Goal: Transaction & Acquisition: Purchase product/service

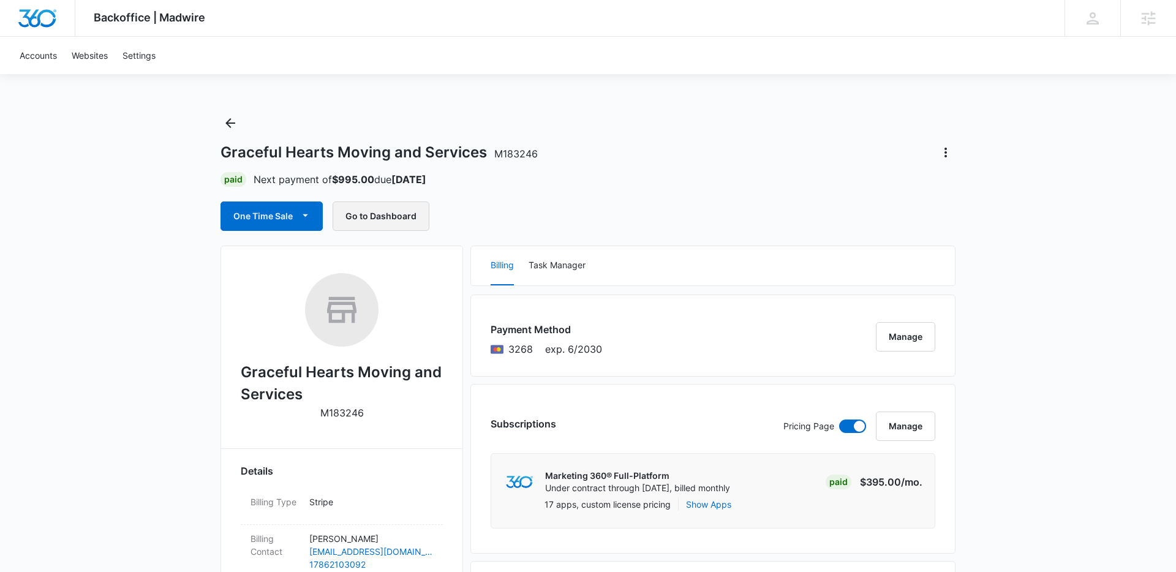
click at [388, 211] on button "Go to Dashboard" at bounding box center [381, 216] width 97 height 29
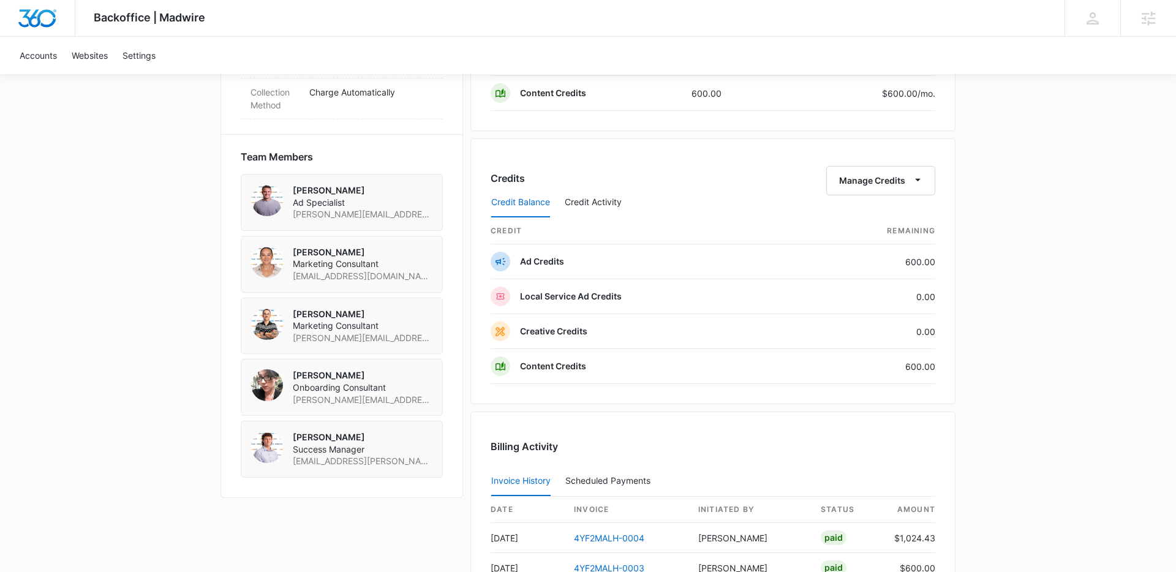
scroll to position [790, 0]
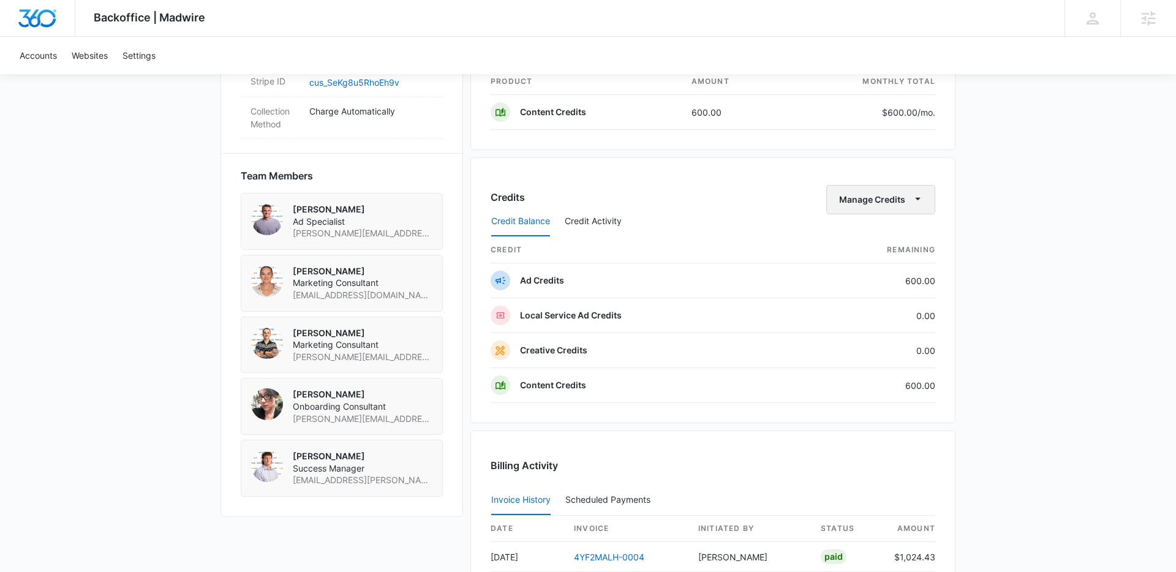
click at [855, 187] on button "Manage Credits" at bounding box center [881, 199] width 109 height 29
click at [796, 210] on div "Credit Balance Credit Activity" at bounding box center [713, 221] width 445 height 31
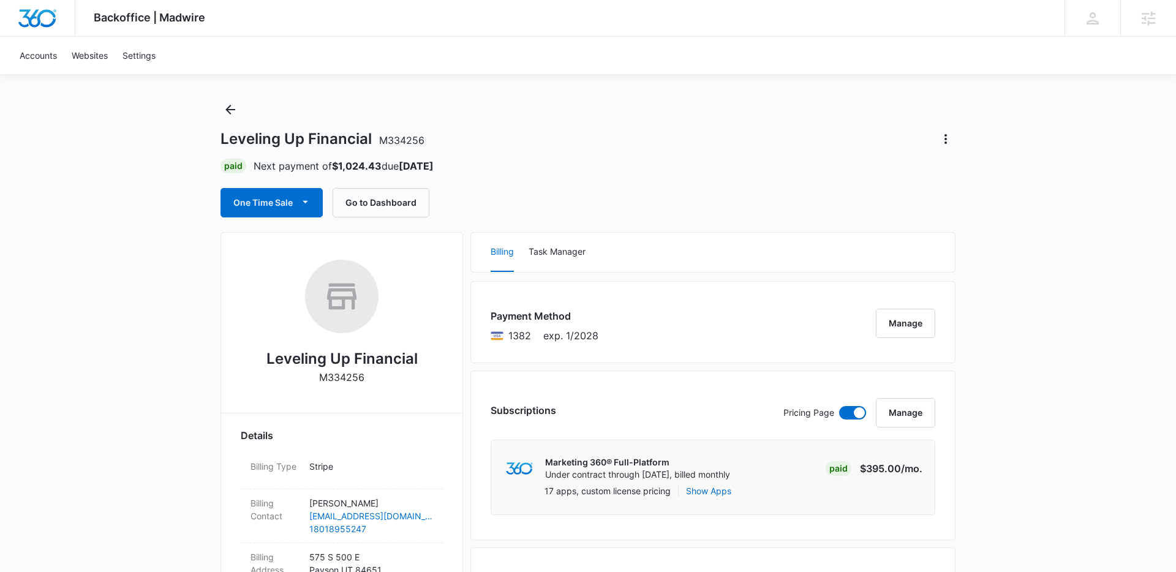
scroll to position [0, 0]
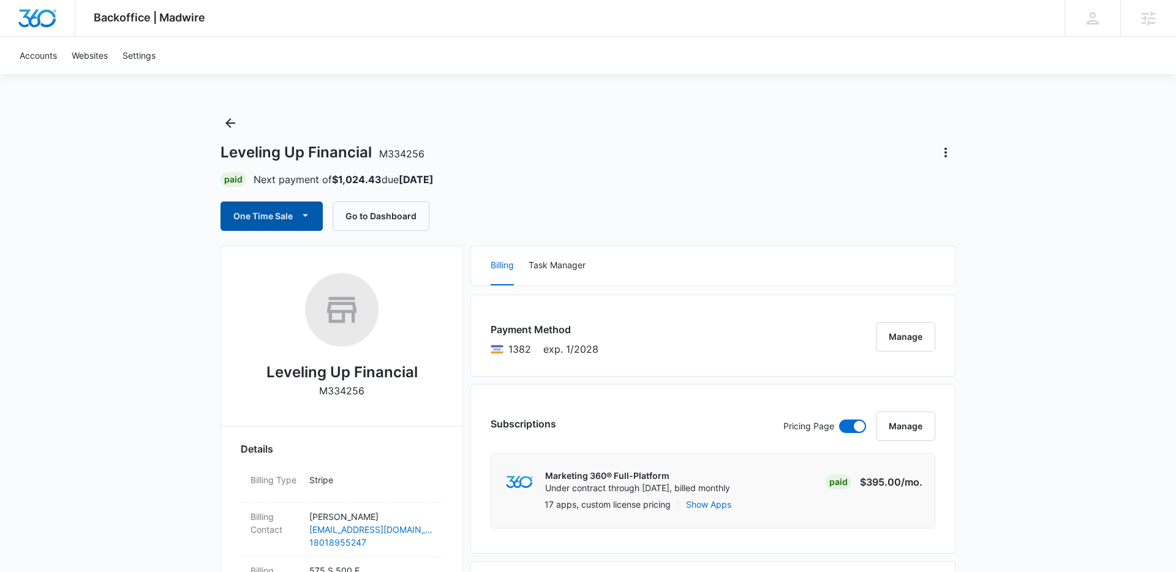
click at [287, 216] on button "One Time Sale" at bounding box center [272, 216] width 102 height 29
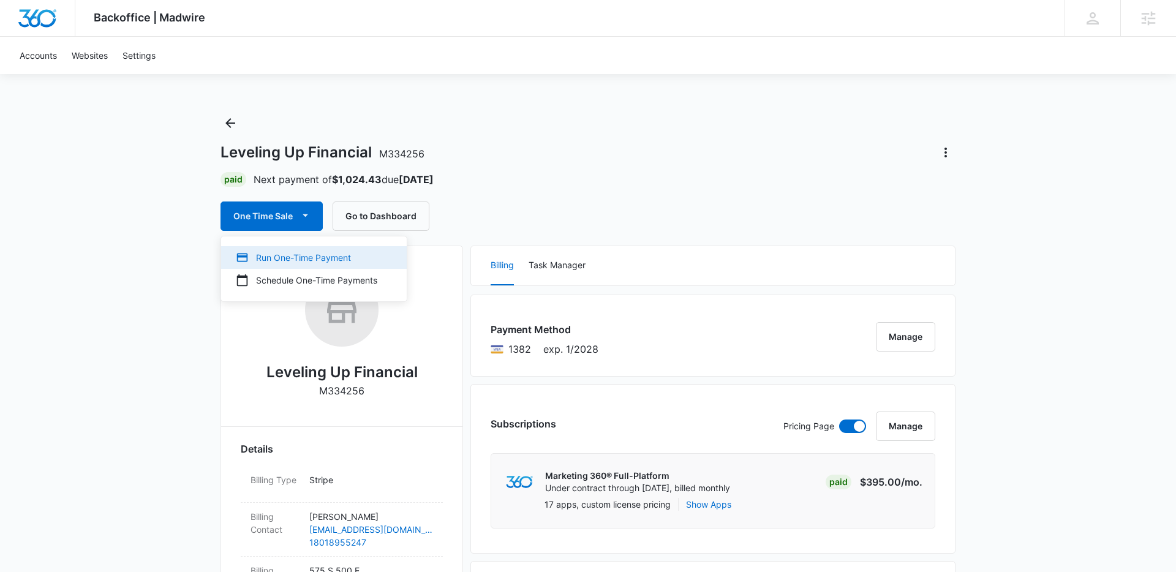
click at [300, 257] on div "Run One-Time Payment" at bounding box center [307, 257] width 142 height 13
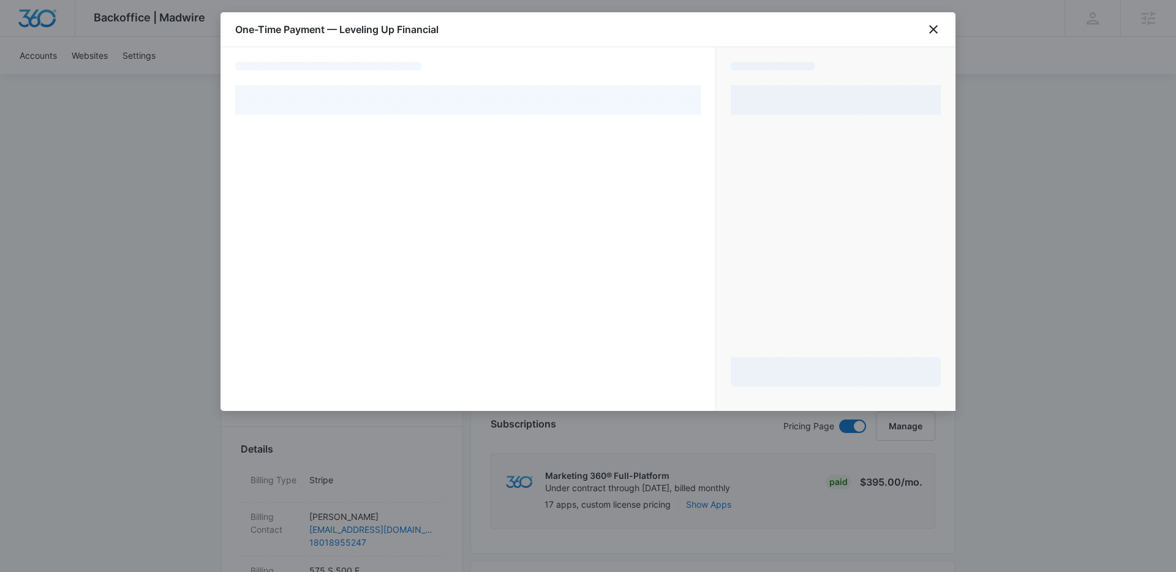
select select "pm_1RjPPcA4n8RTgNjUX9BuSCKt"
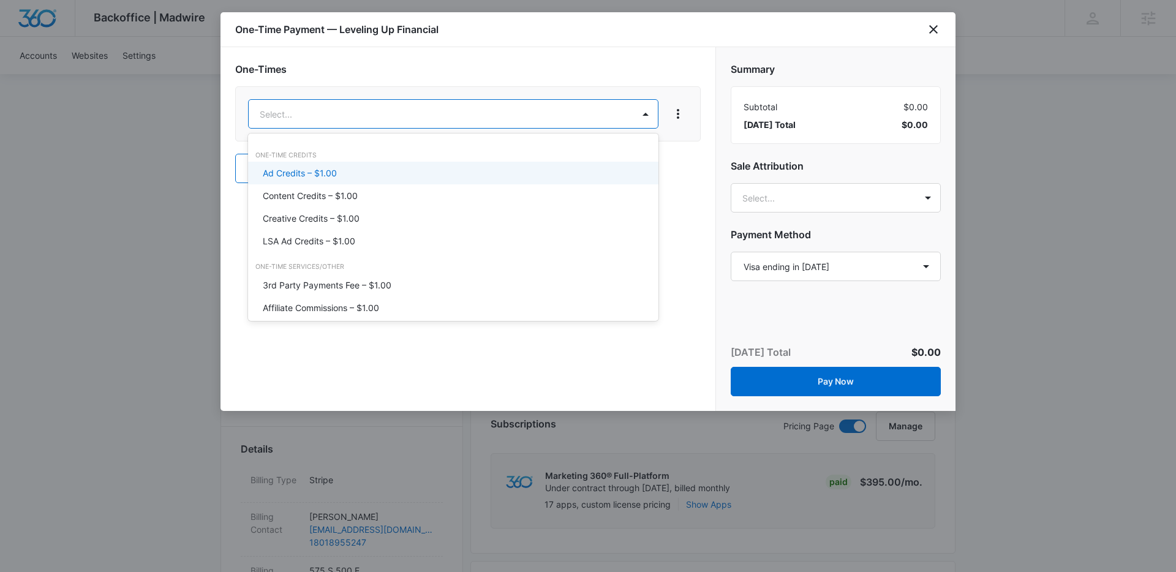
click at [328, 171] on p "Ad Credits – $1.00" at bounding box center [300, 173] width 74 height 13
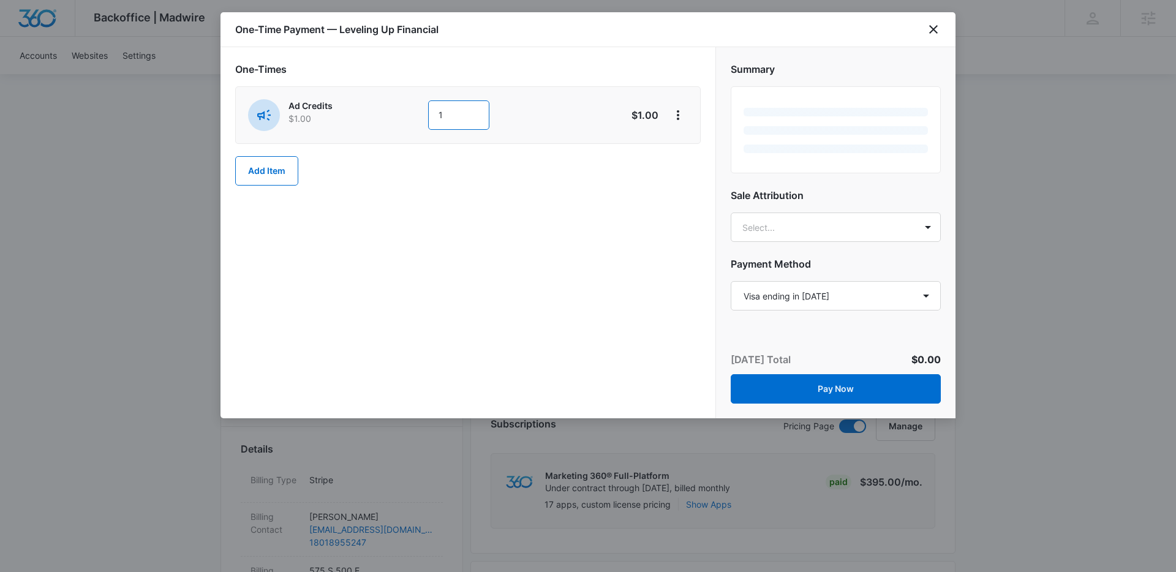
click at [472, 108] on input "1" at bounding box center [458, 114] width 61 height 29
type input "600"
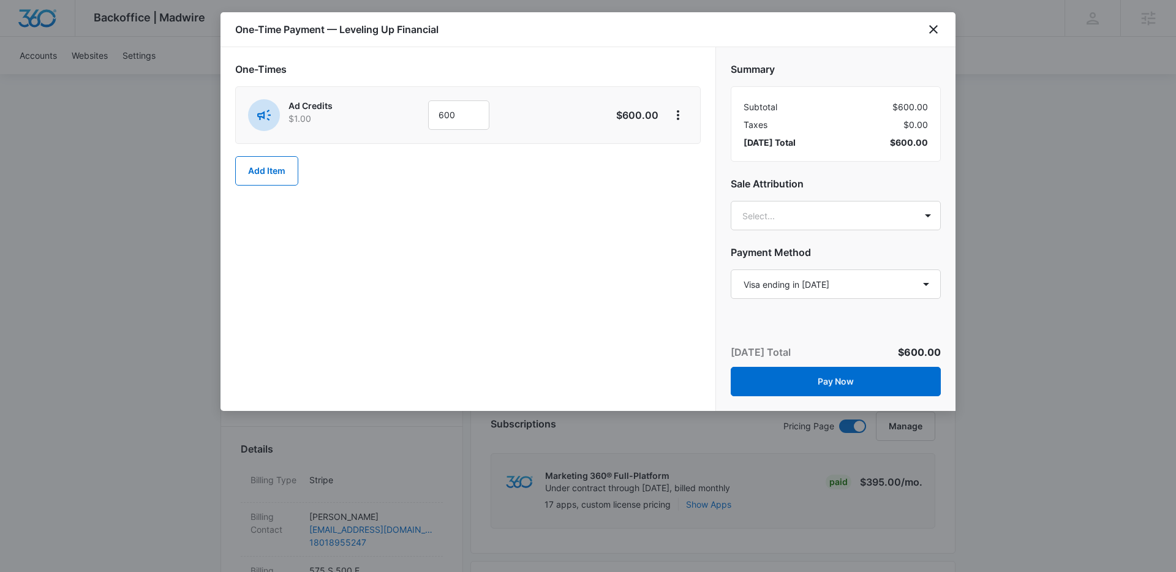
click at [552, 173] on div "One-Times Ad Credits $1.00 600 $600.00 Add Item" at bounding box center [468, 124] width 466 height 124
click at [931, 27] on icon "close" at bounding box center [933, 29] width 9 height 9
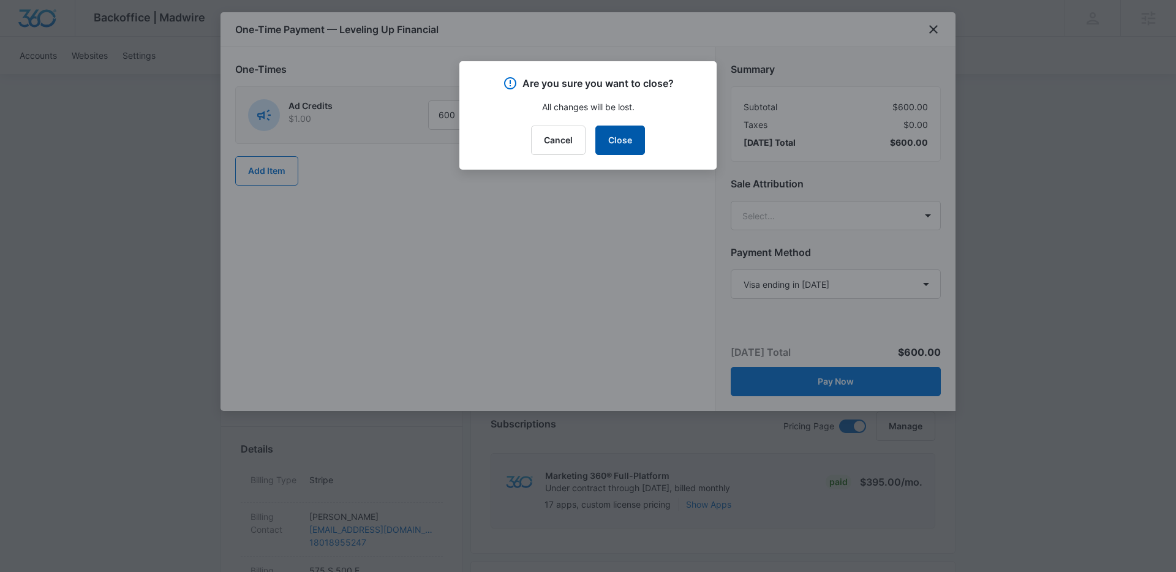
click at [610, 137] on button "Close" at bounding box center [621, 140] width 50 height 29
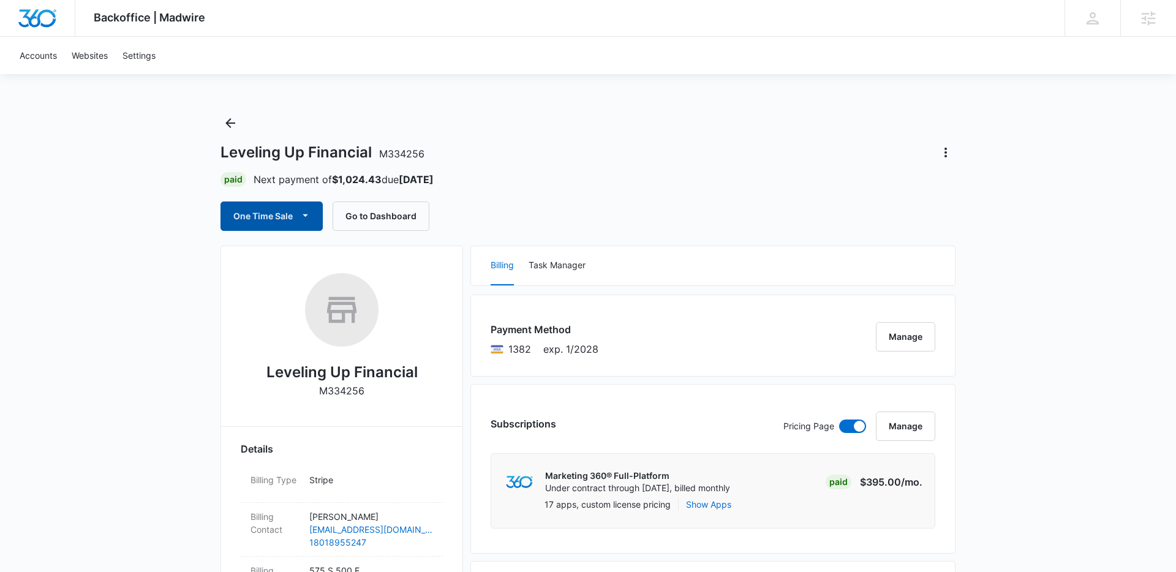
click at [273, 214] on button "One Time Sale" at bounding box center [272, 216] width 102 height 29
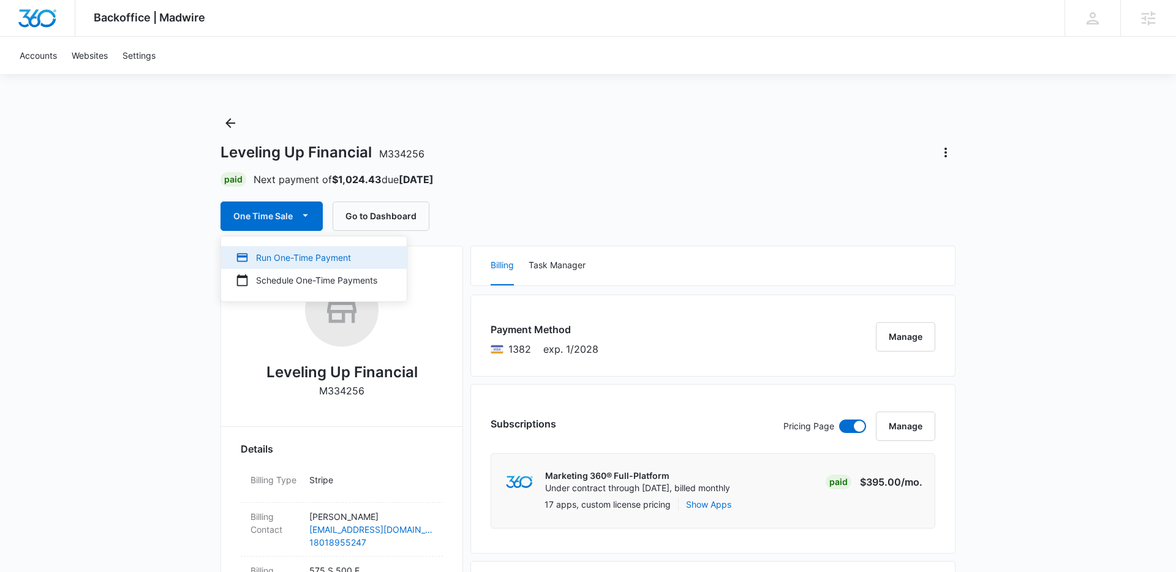
click at [290, 254] on div "Run One-Time Payment" at bounding box center [307, 257] width 142 height 13
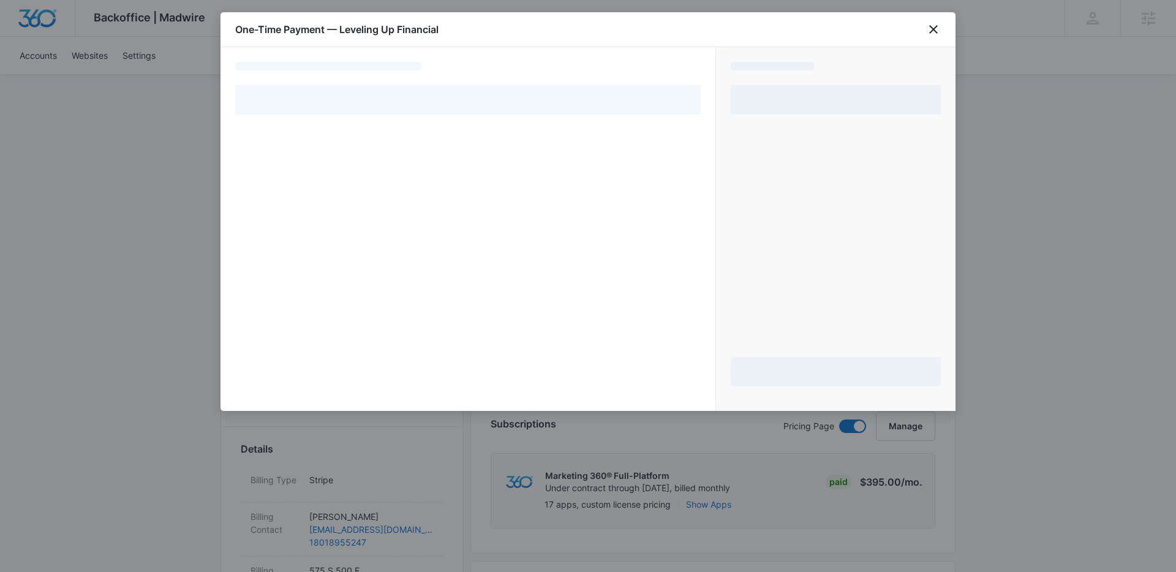
select select "pm_1RjPPcA4n8RTgNjUX9BuSCKt"
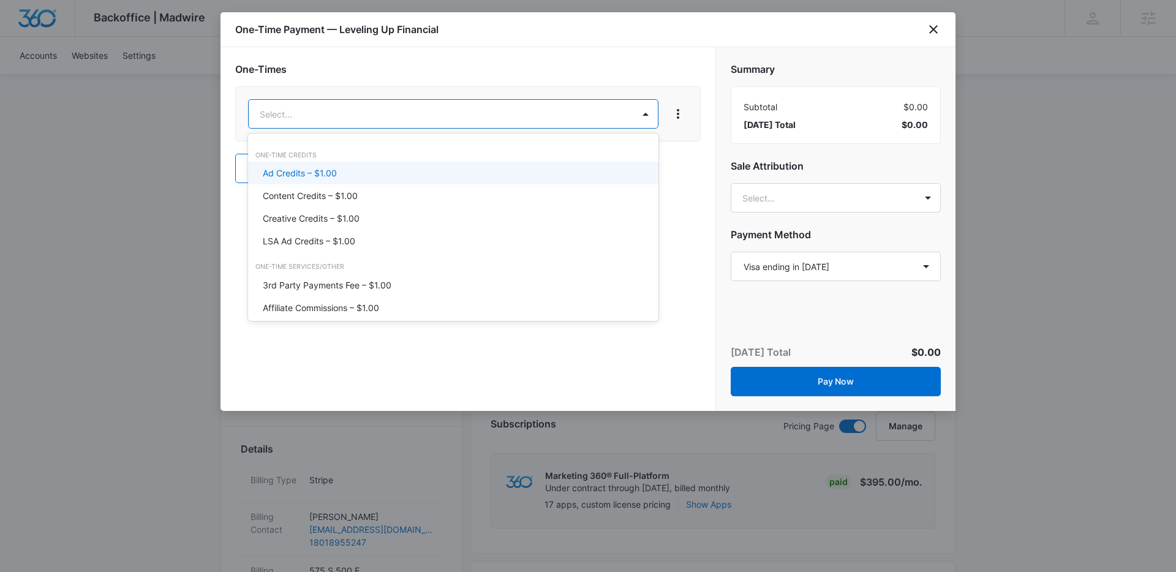
click at [322, 180] on div "Ad Credits – $1.00" at bounding box center [453, 173] width 410 height 23
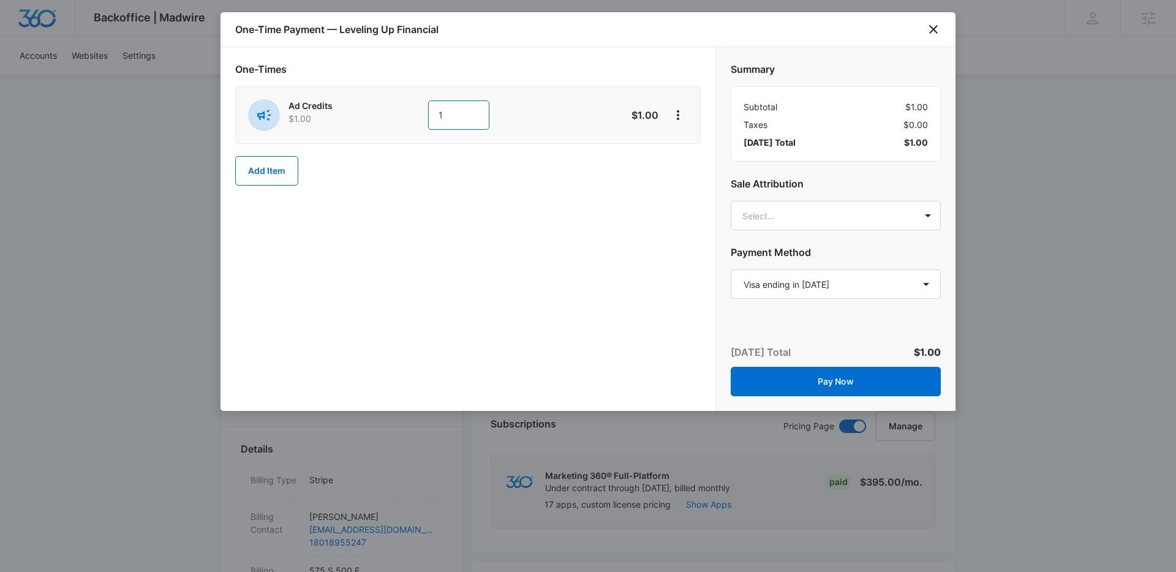
click at [448, 112] on input "1" at bounding box center [458, 114] width 61 height 29
type input "1"
type input "600"
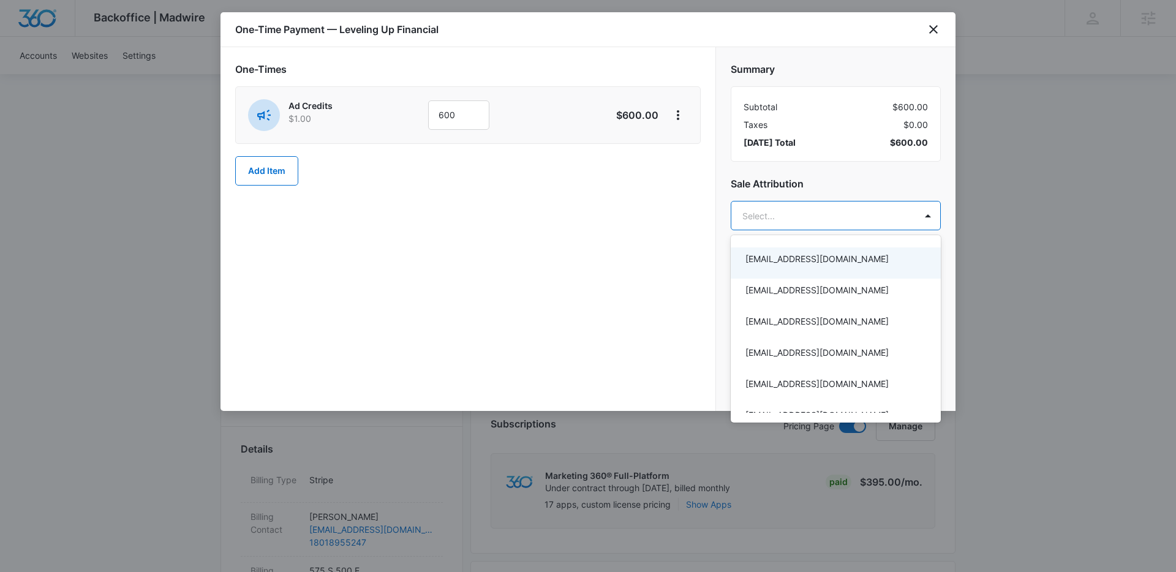
click at [817, 168] on div at bounding box center [588, 286] width 1176 height 572
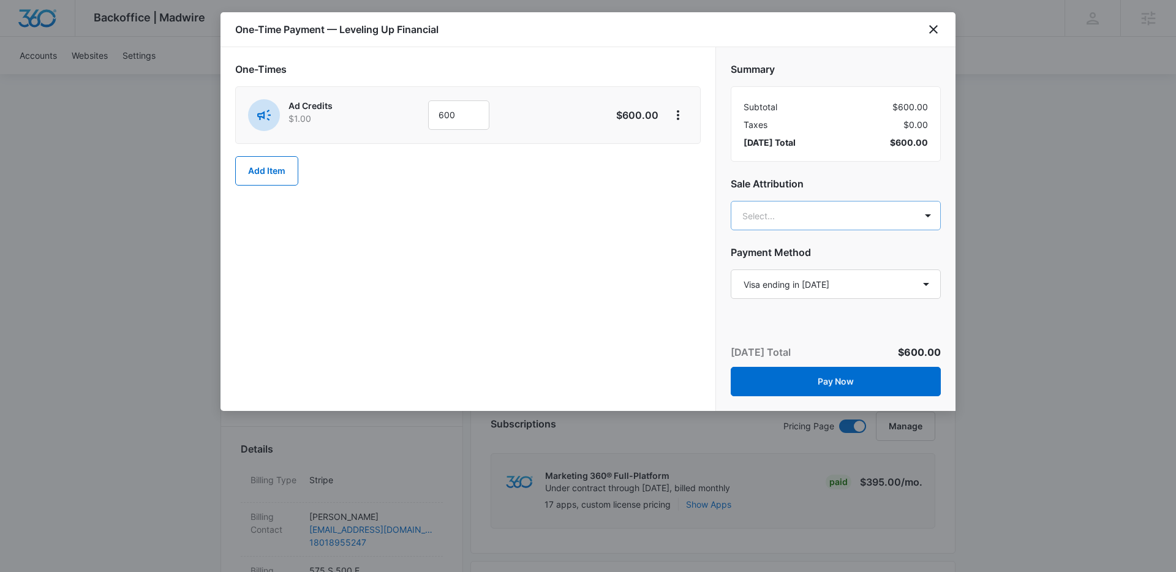
type input "cy.pa"
click at [796, 272] on p "[EMAIL_ADDRESS][PERSON_NAME][DOMAIN_NAME]" at bounding box center [835, 278] width 178 height 26
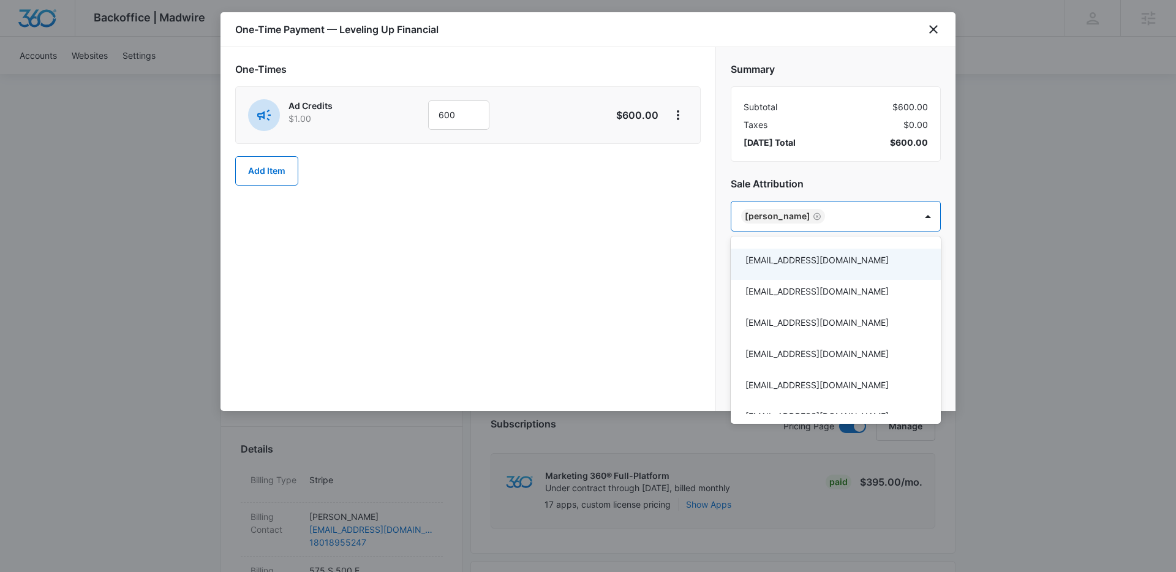
click at [697, 273] on div at bounding box center [588, 286] width 1176 height 572
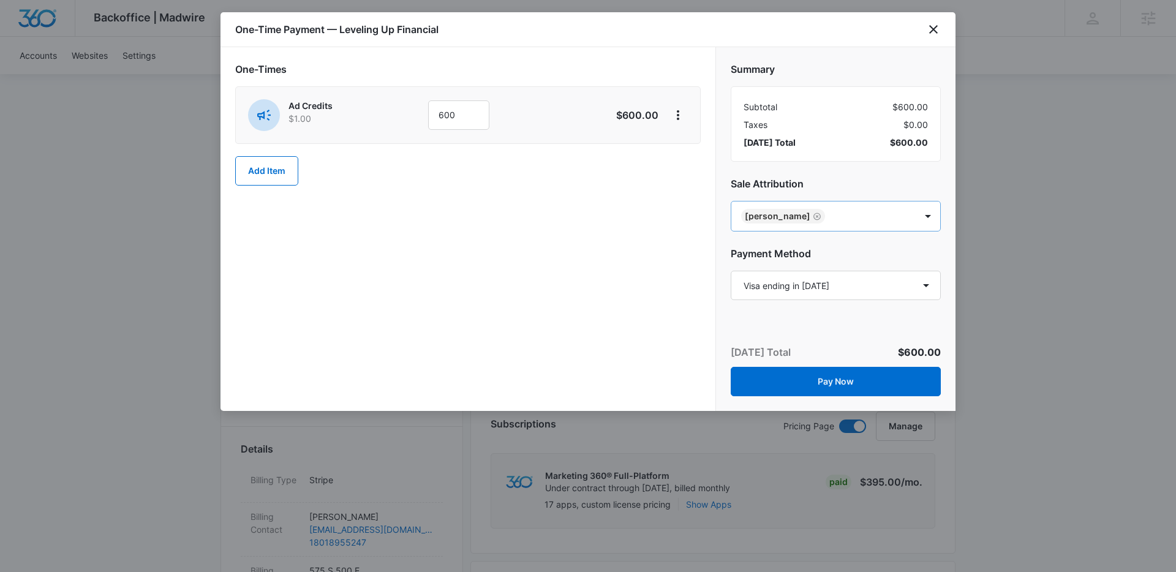
click at [814, 215] on icon "Remove Cy Patterson" at bounding box center [817, 216] width 7 height 7
click at [785, 181] on h2 "Sale Attribution" at bounding box center [836, 183] width 210 height 15
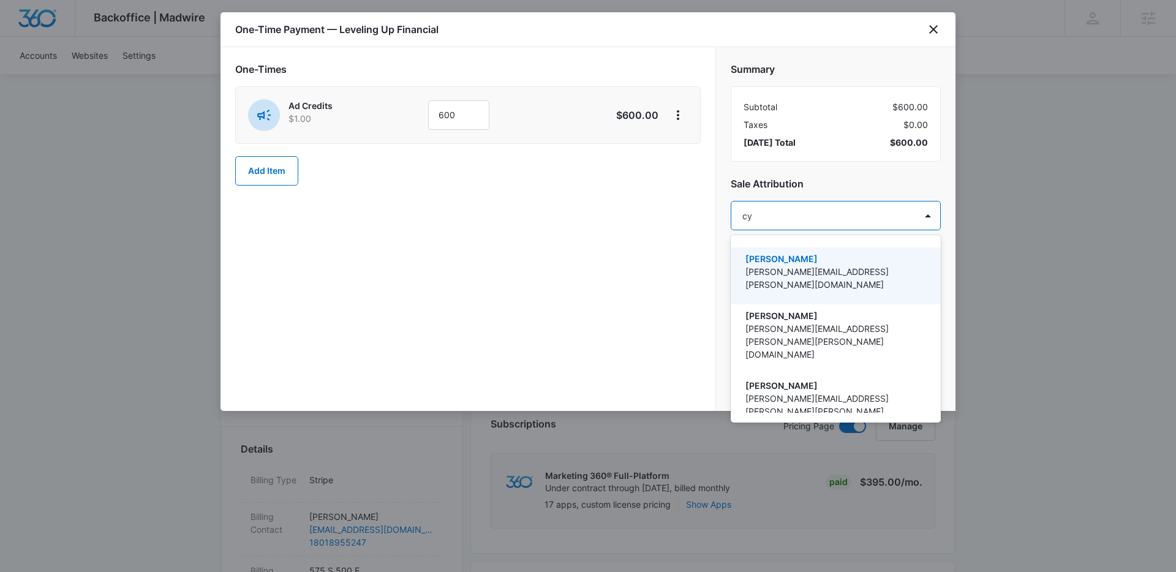
type input "c"
type input "e"
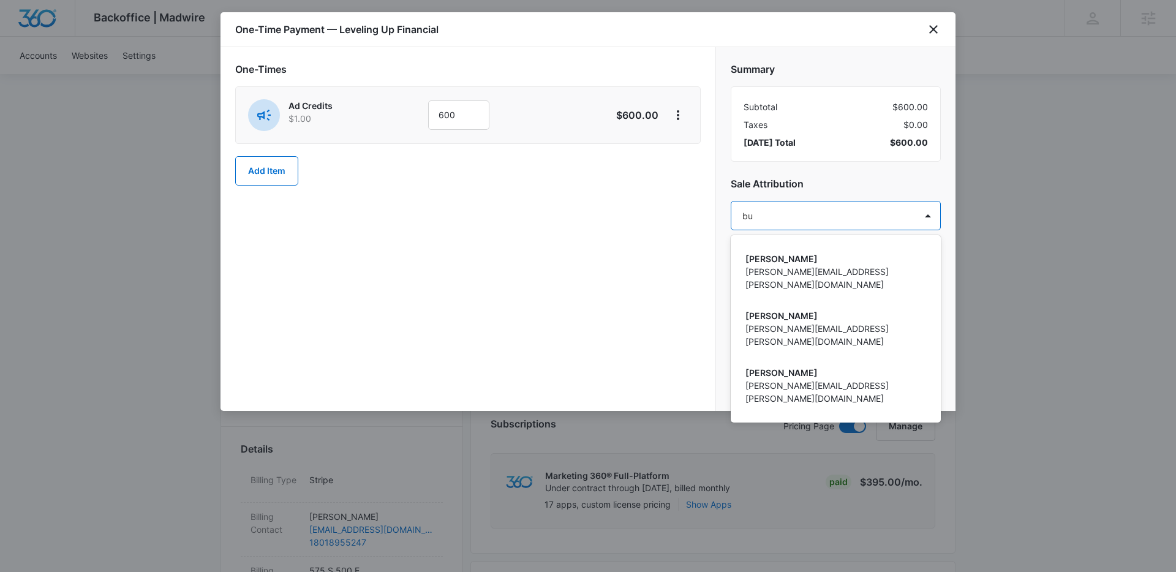
type input "b"
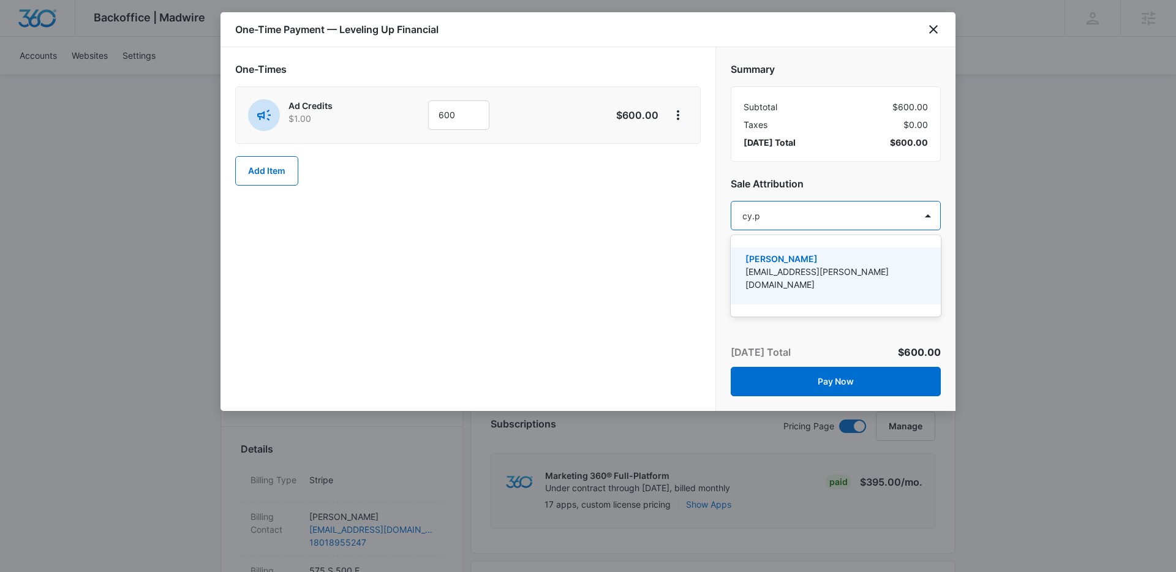
type input "cy.pa"
click at [776, 266] on p "[EMAIL_ADDRESS][PERSON_NAME][DOMAIN_NAME]" at bounding box center [835, 278] width 178 height 26
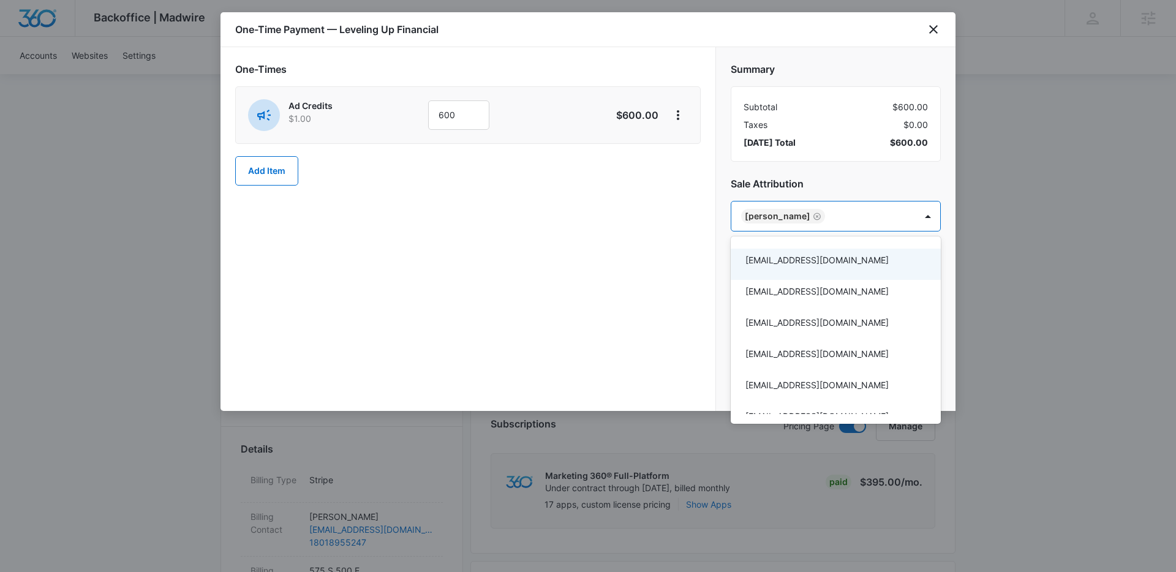
click at [692, 214] on div at bounding box center [588, 286] width 1176 height 572
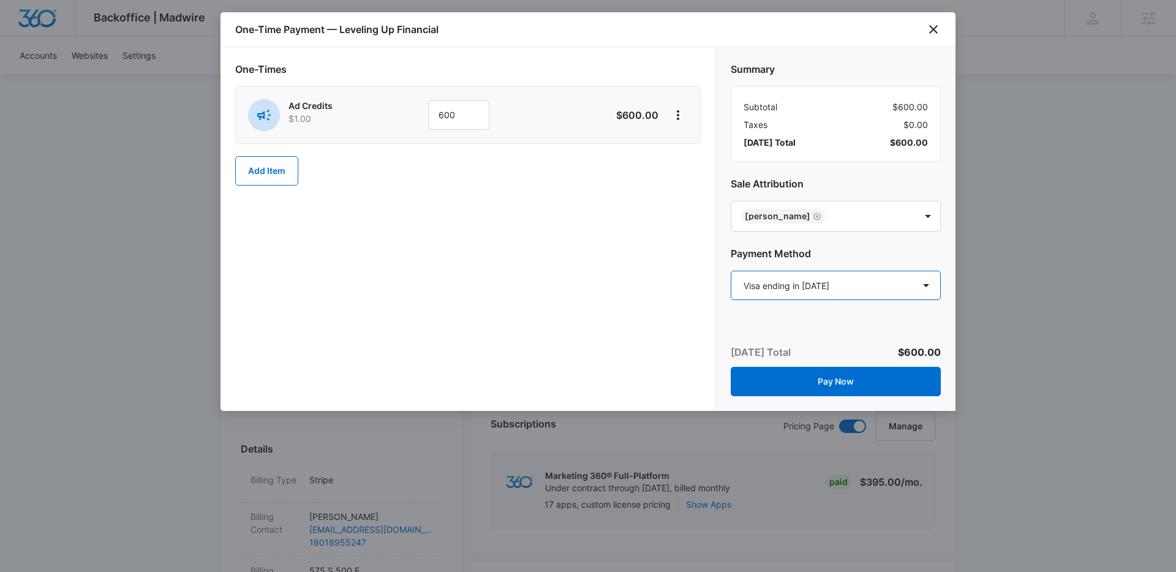
click at [825, 285] on select "Select a payment method Mastercard ending in 4139 Visa ending in 1382 New payme…" at bounding box center [836, 285] width 210 height 29
click at [929, 28] on icon "close" at bounding box center [933, 29] width 15 height 15
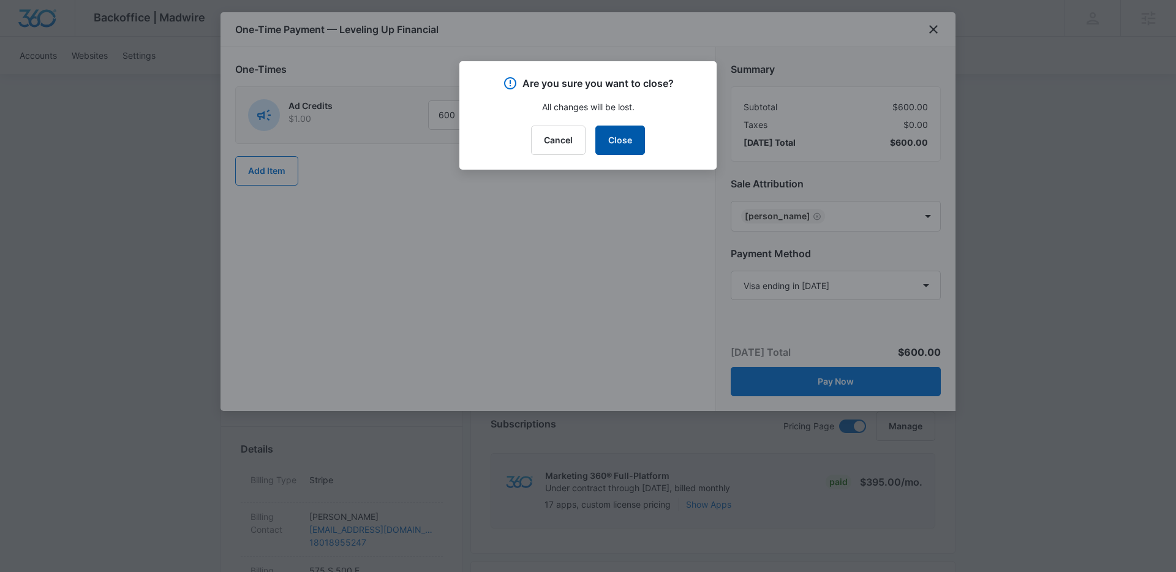
click at [622, 129] on button "Close" at bounding box center [621, 140] width 50 height 29
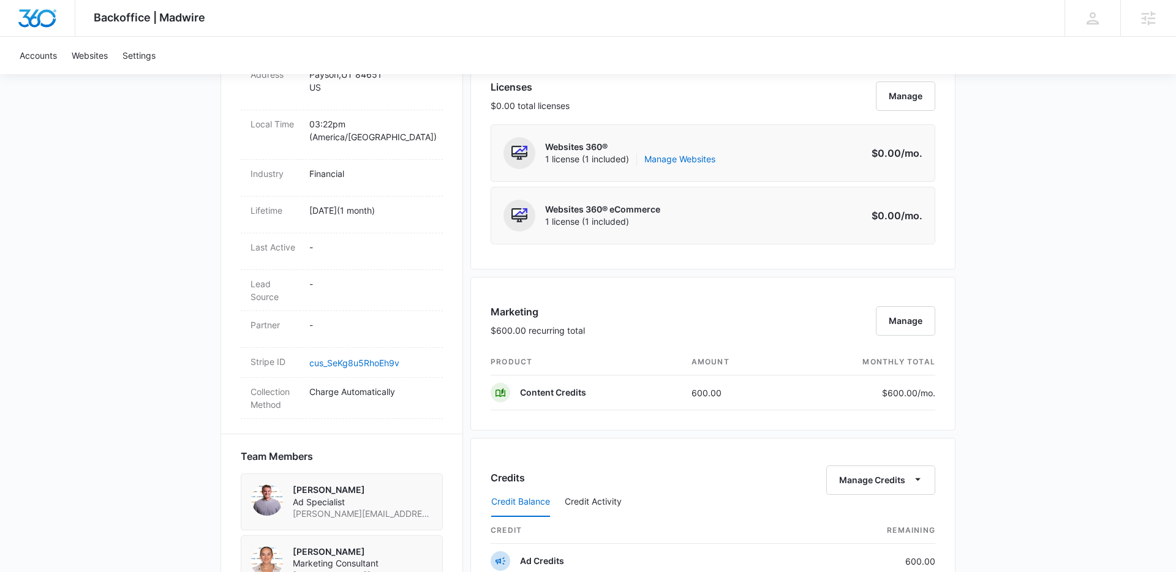
scroll to position [96, 0]
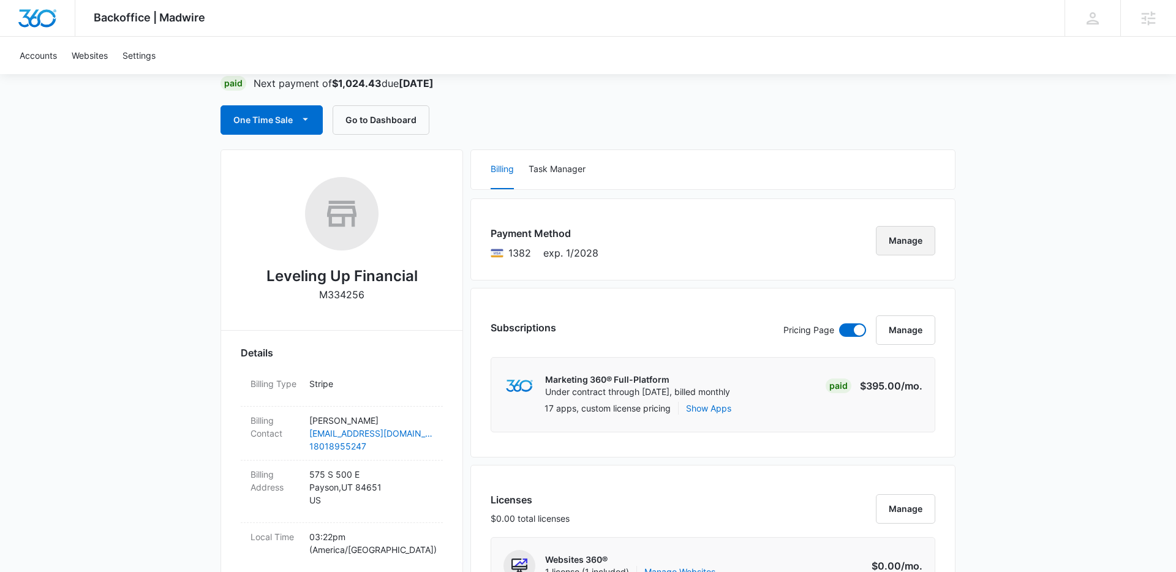
click at [899, 244] on button "Manage" at bounding box center [905, 240] width 59 height 29
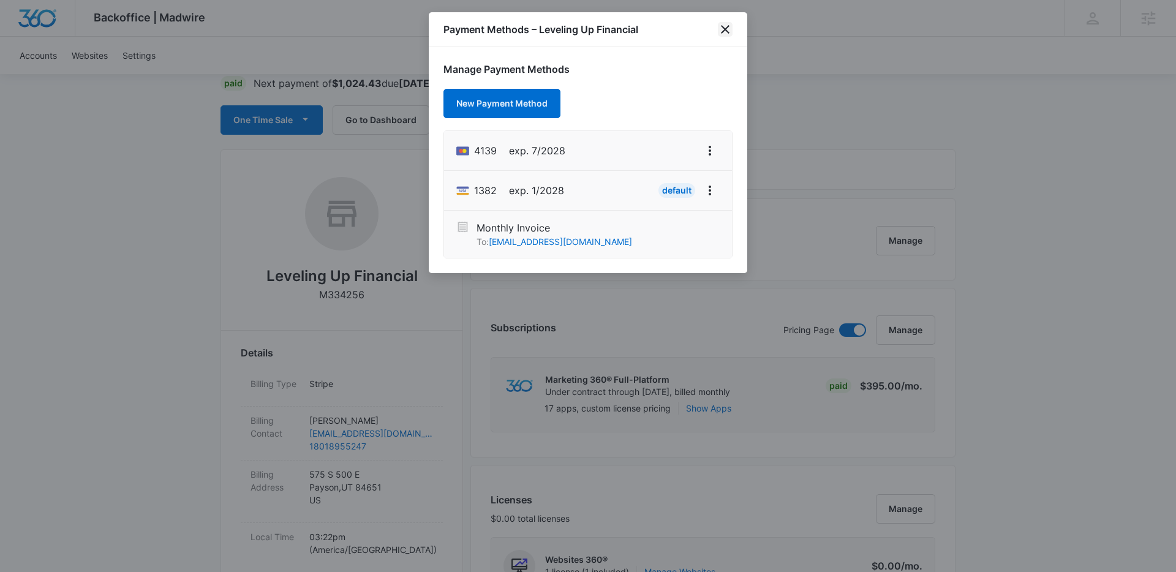
click at [727, 25] on icon "close" at bounding box center [725, 29] width 15 height 15
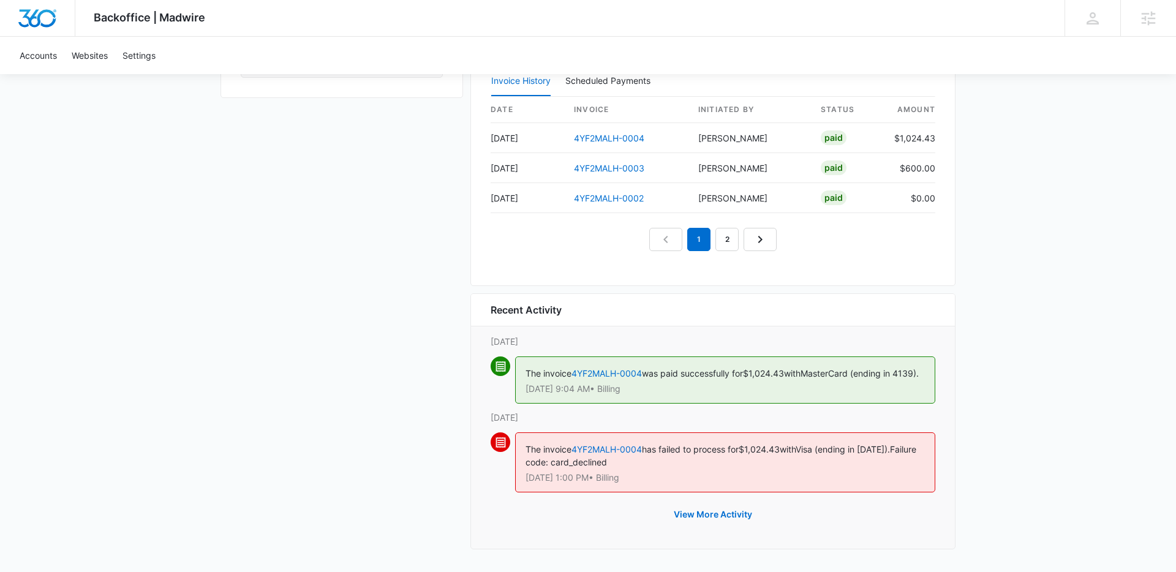
scroll to position [1222, 0]
click at [682, 309] on div "Recent Activity" at bounding box center [713, 309] width 484 height 32
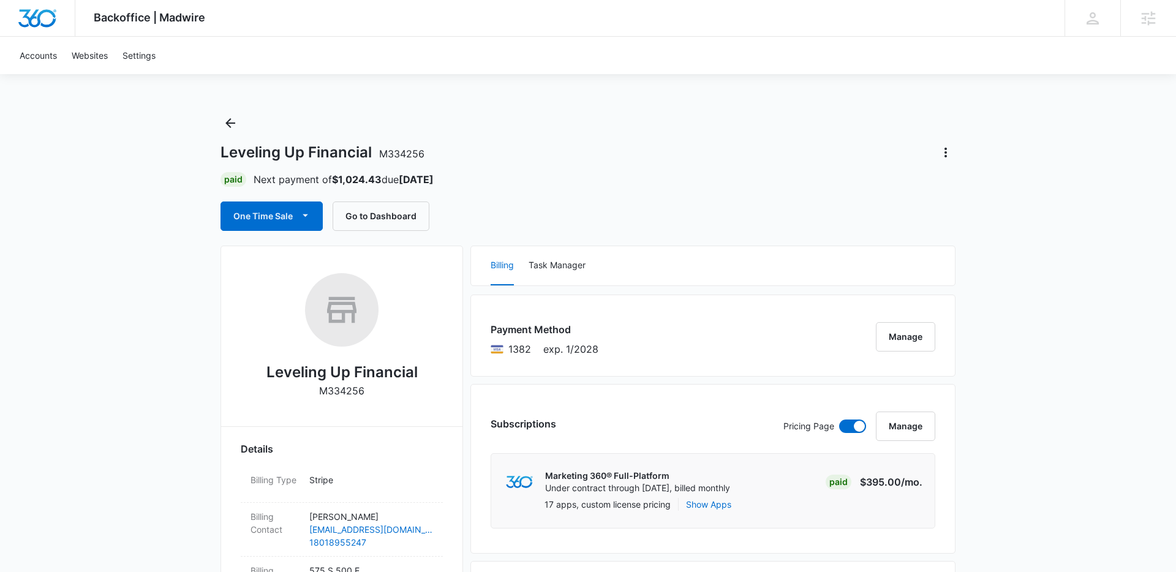
scroll to position [23, 0]
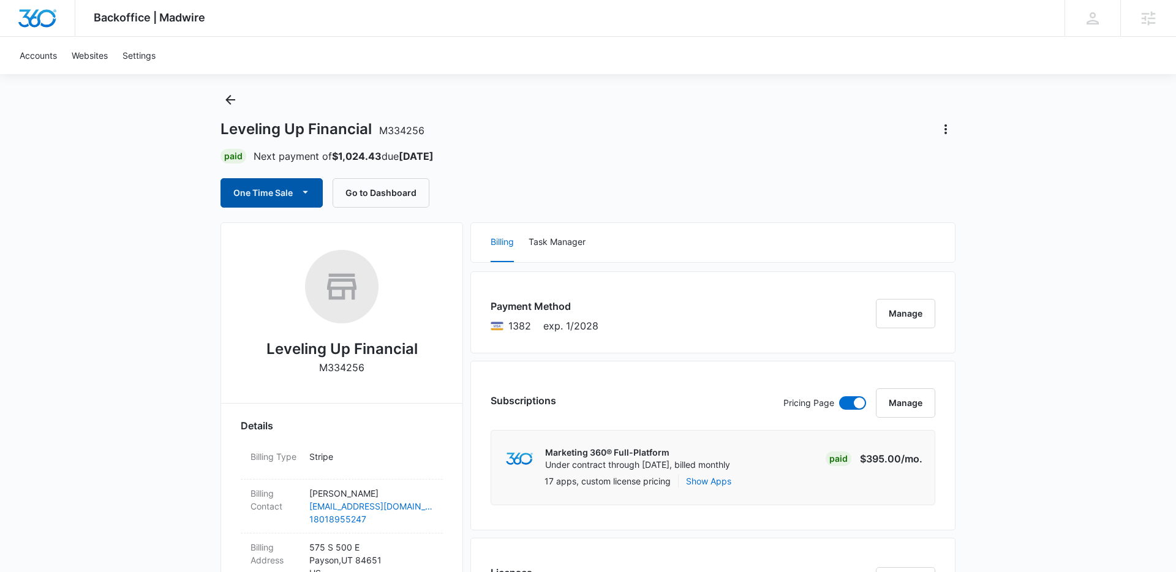
click at [303, 189] on icon "button" at bounding box center [305, 192] width 13 height 13
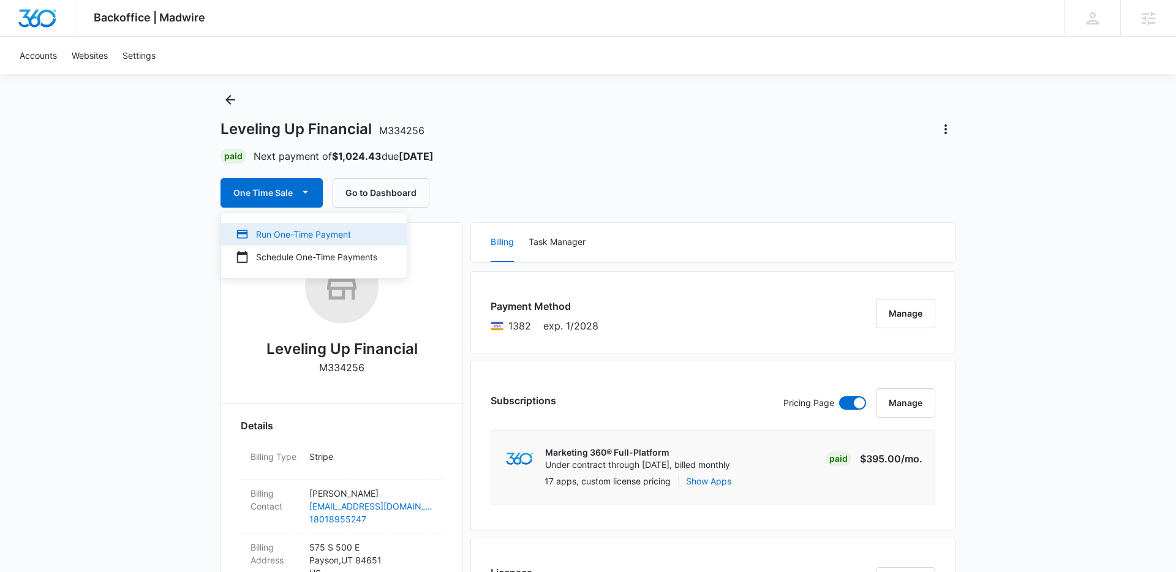
click at [301, 232] on div "Run One-Time Payment" at bounding box center [307, 234] width 142 height 13
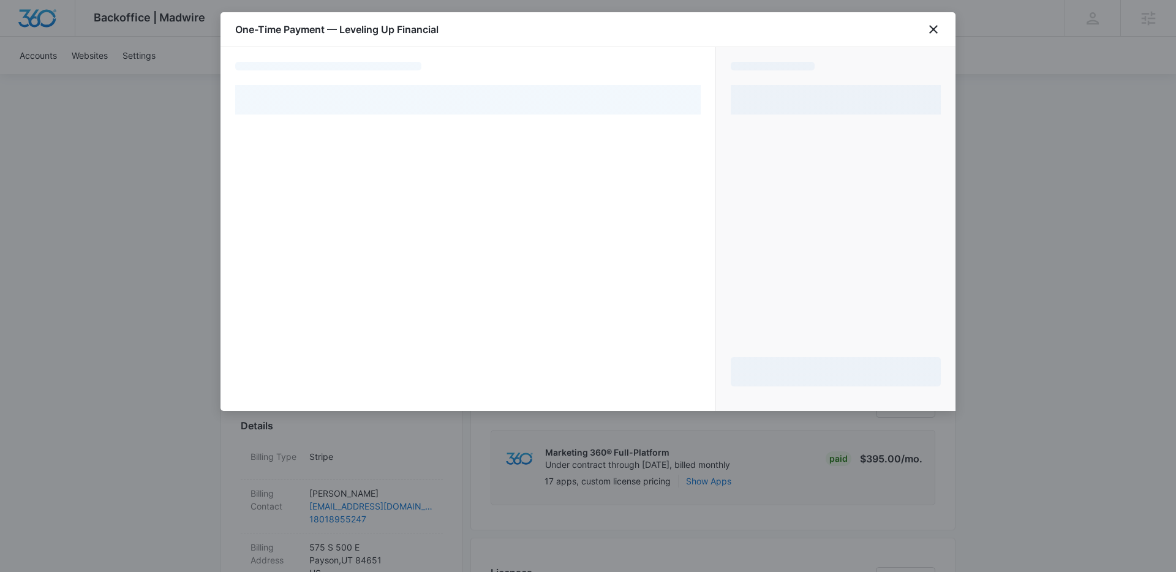
select select "pm_1RjPPcA4n8RTgNjUX9BuSCKt"
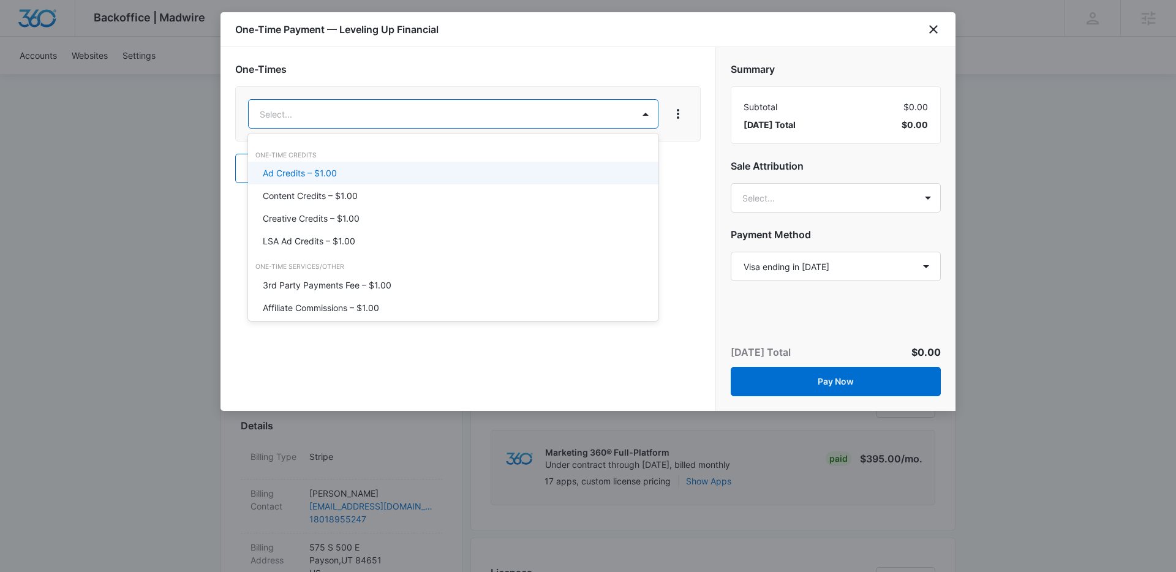
click at [321, 173] on p "Ad Credits – $1.00" at bounding box center [300, 173] width 74 height 13
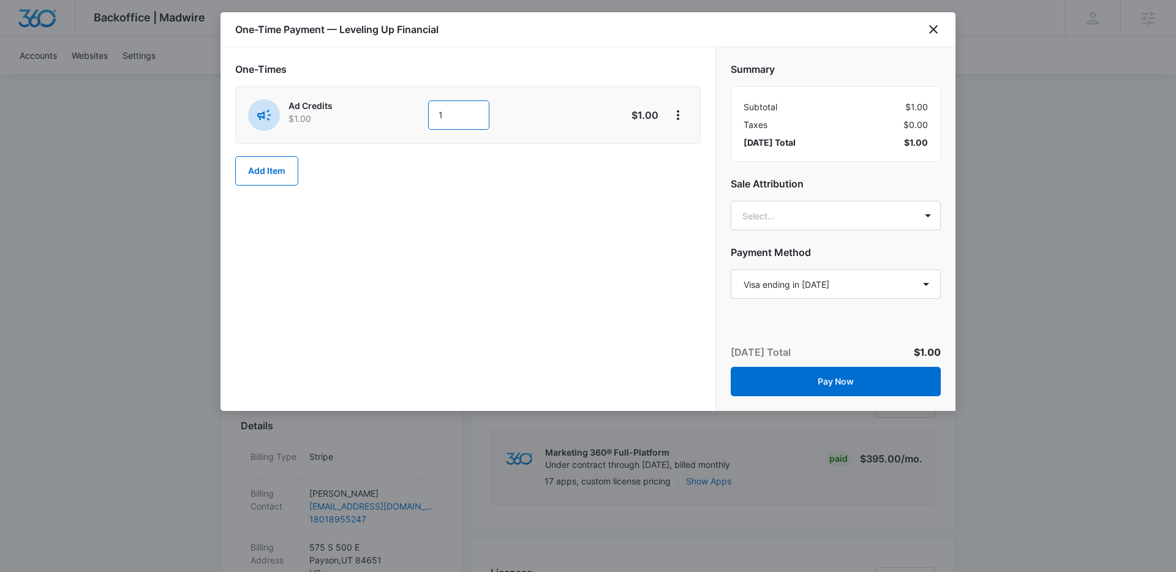
click at [461, 112] on input "1" at bounding box center [458, 114] width 61 height 29
type input "600"
click at [934, 25] on icon "close" at bounding box center [933, 29] width 15 height 15
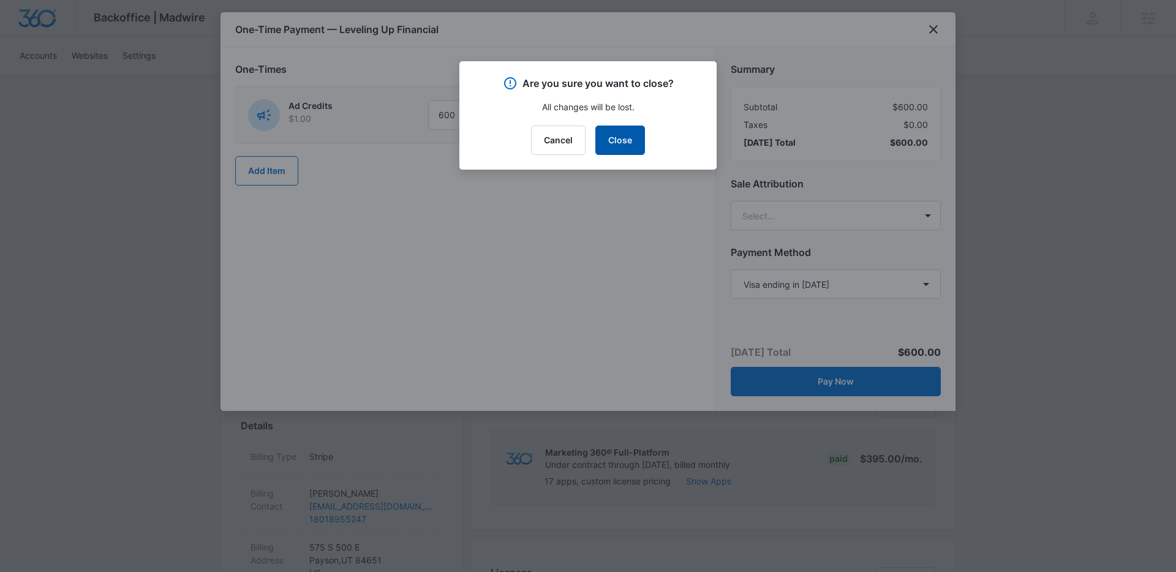
click at [606, 140] on button "Close" at bounding box center [621, 140] width 50 height 29
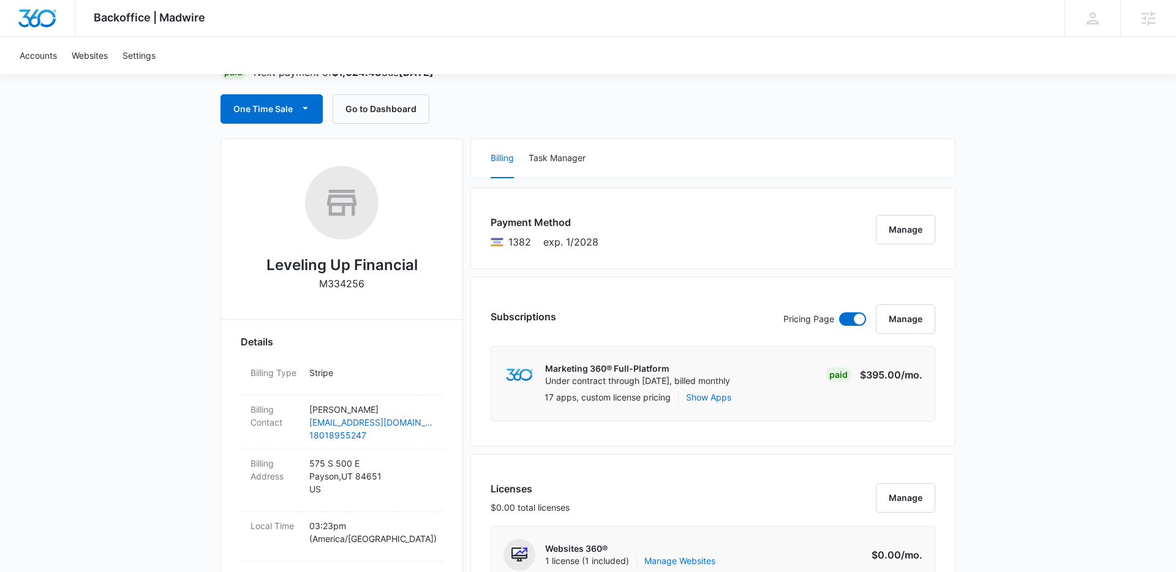
scroll to position [105, 0]
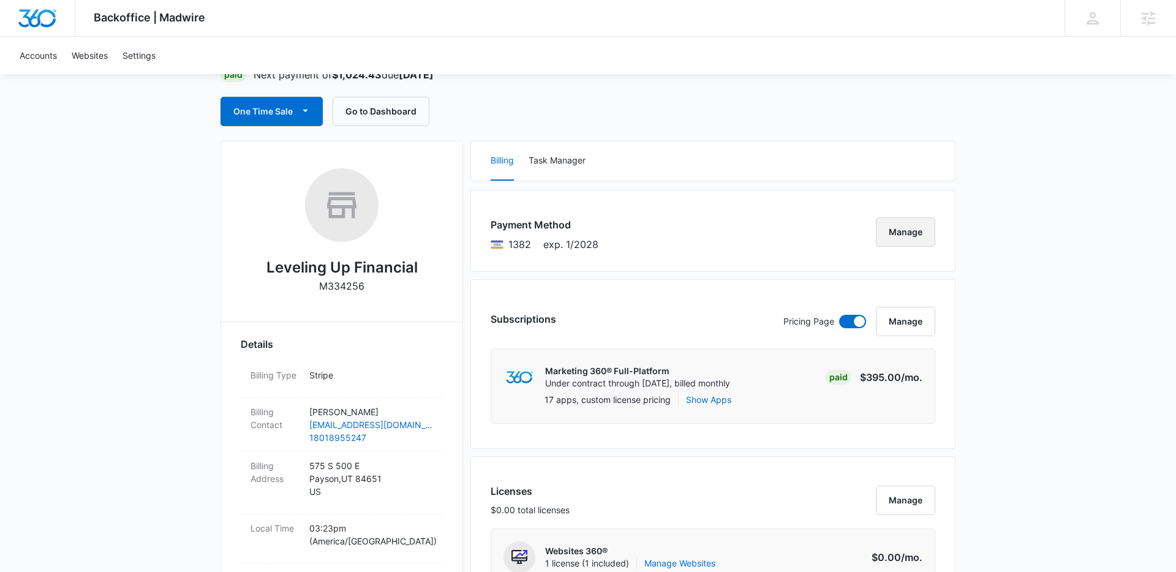
click at [890, 229] on button "Manage" at bounding box center [905, 232] width 59 height 29
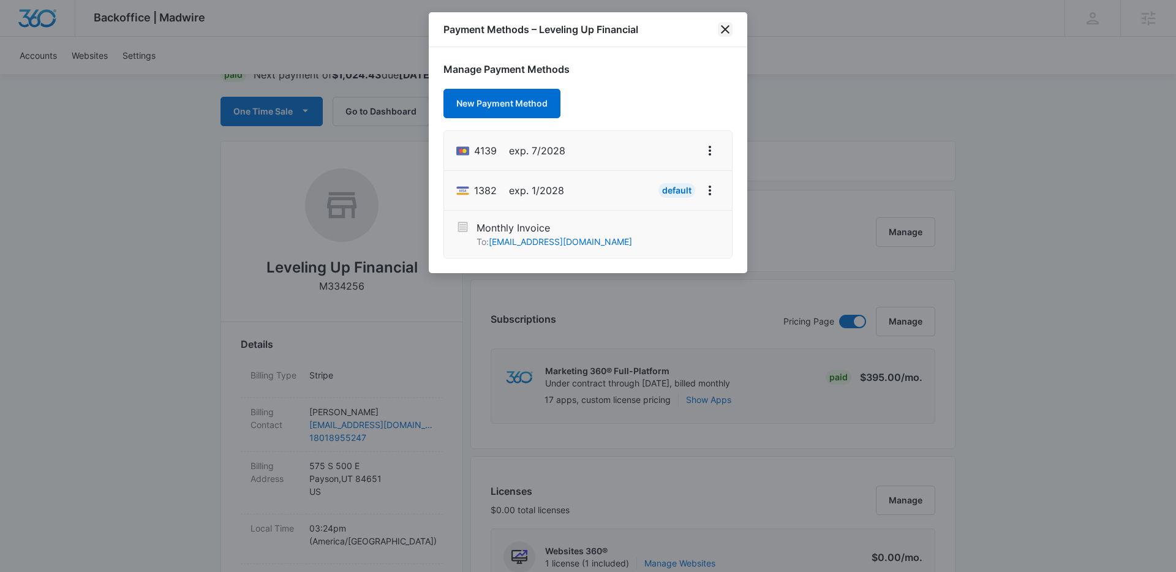
click at [727, 29] on icon "close" at bounding box center [725, 29] width 15 height 15
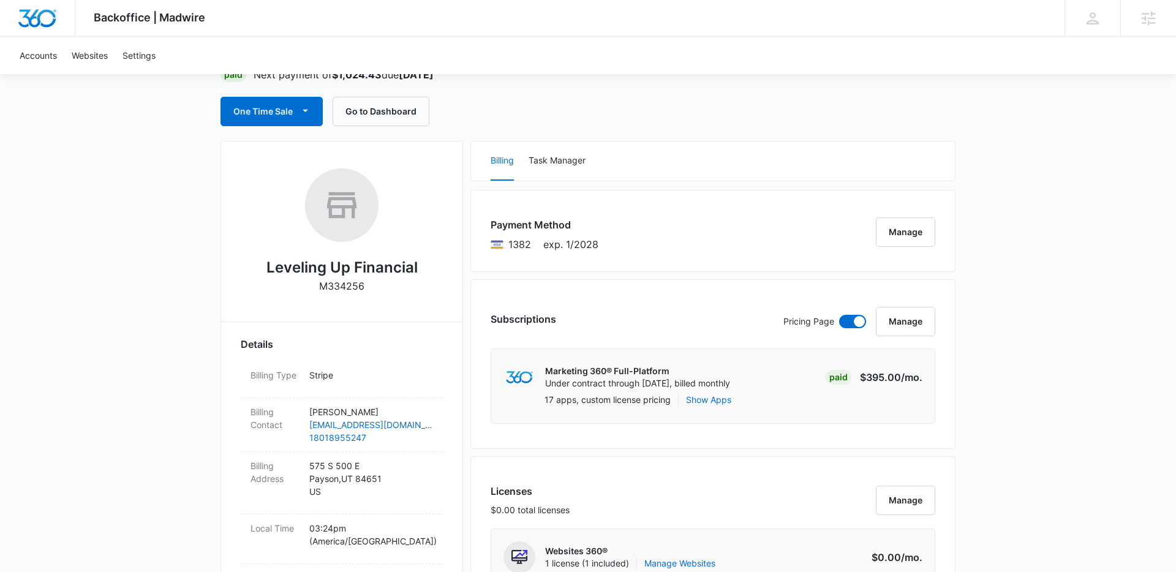
click at [910, 256] on div "Payment Method 1382 exp. 1/2028 Manage" at bounding box center [713, 231] width 485 height 82
click at [903, 238] on button "Manage" at bounding box center [905, 232] width 59 height 29
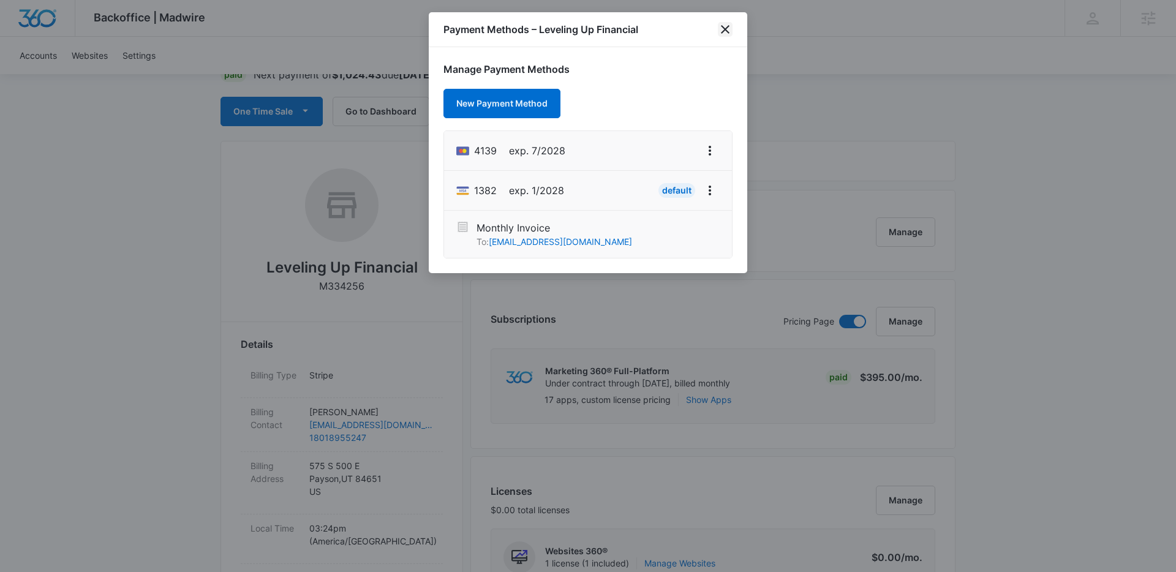
click at [728, 26] on icon "close" at bounding box center [725, 29] width 15 height 15
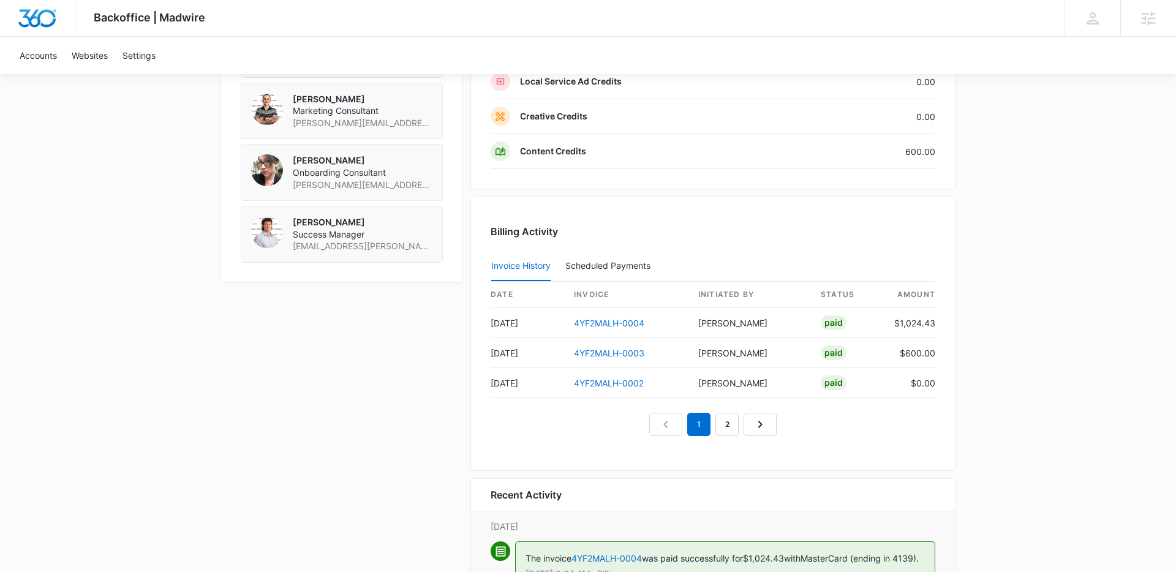
scroll to position [1137, 0]
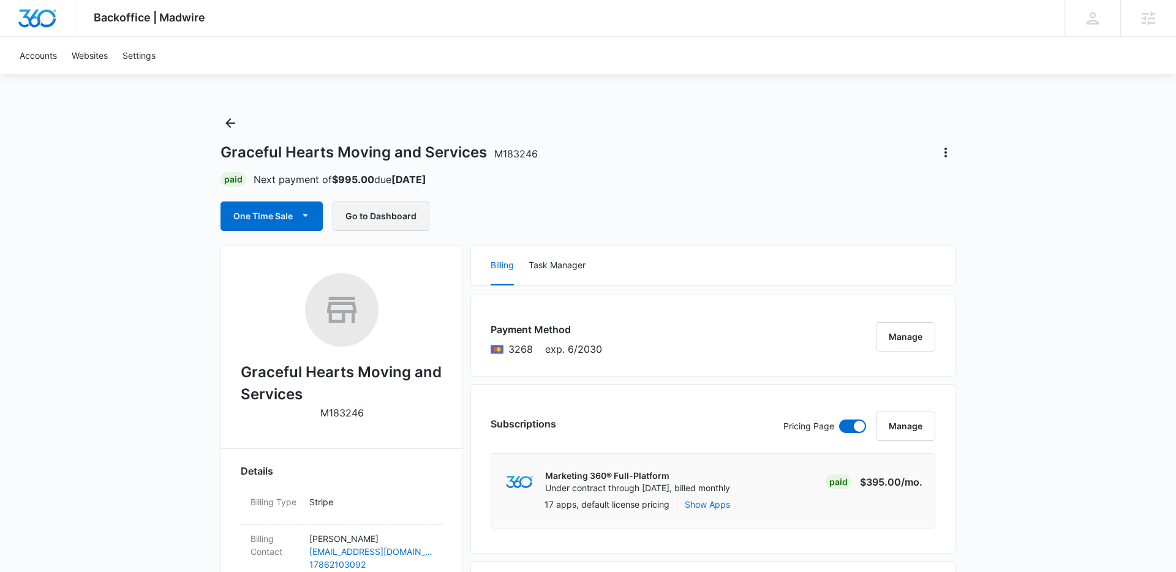
click at [403, 207] on button "Go to Dashboard" at bounding box center [381, 216] width 97 height 29
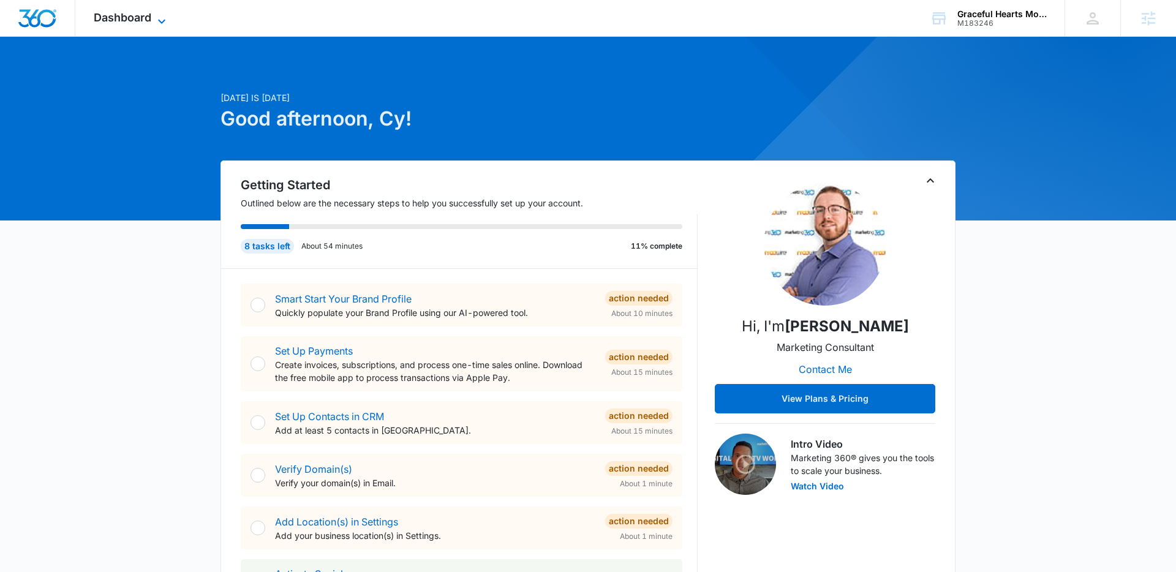
click at [143, 14] on span "Dashboard" at bounding box center [123, 17] width 58 height 13
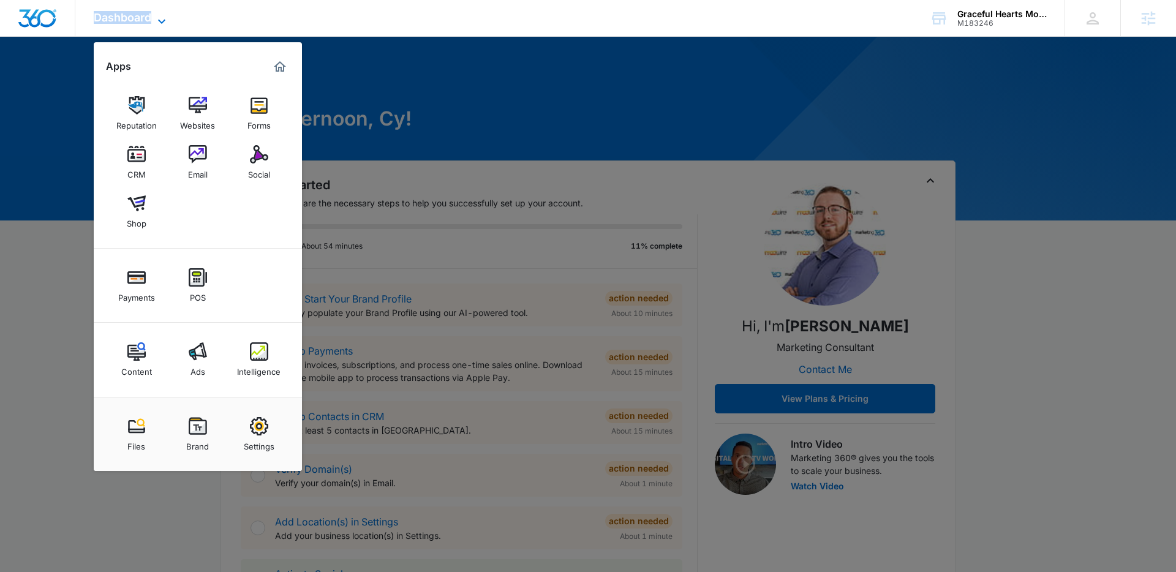
click at [143, 14] on span "Dashboard" at bounding box center [123, 17] width 58 height 13
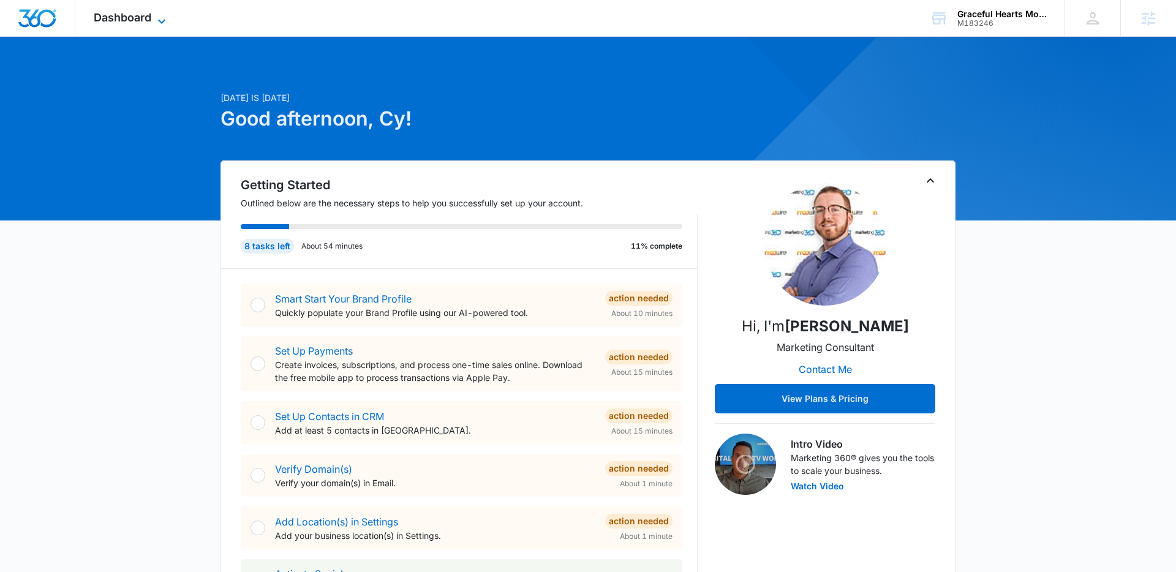
click at [150, 19] on span "Dashboard" at bounding box center [123, 17] width 58 height 13
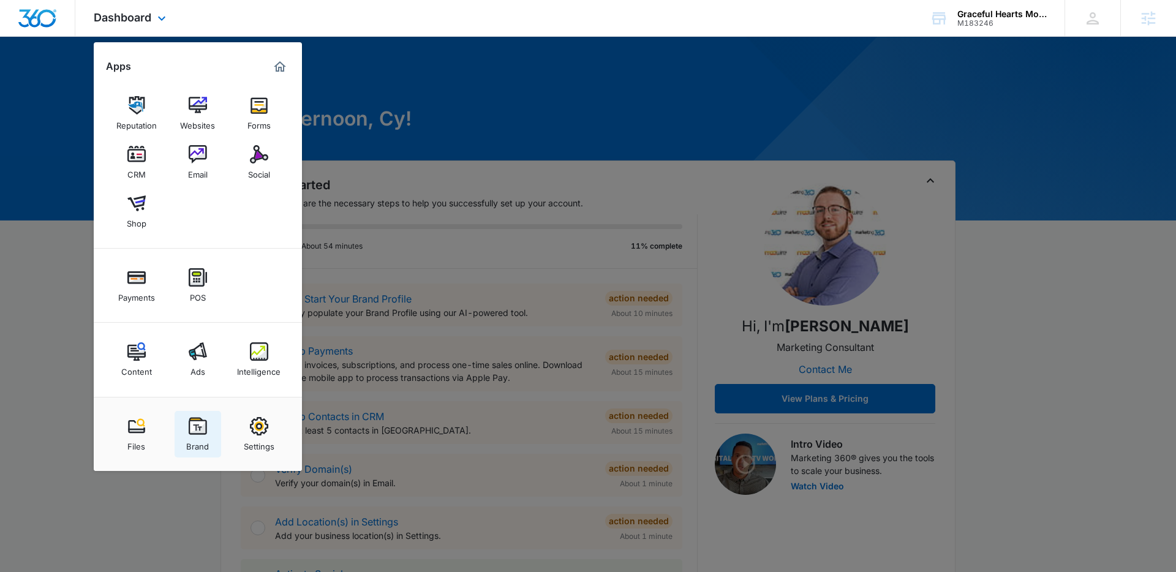
click at [189, 429] on img at bounding box center [198, 426] width 18 height 18
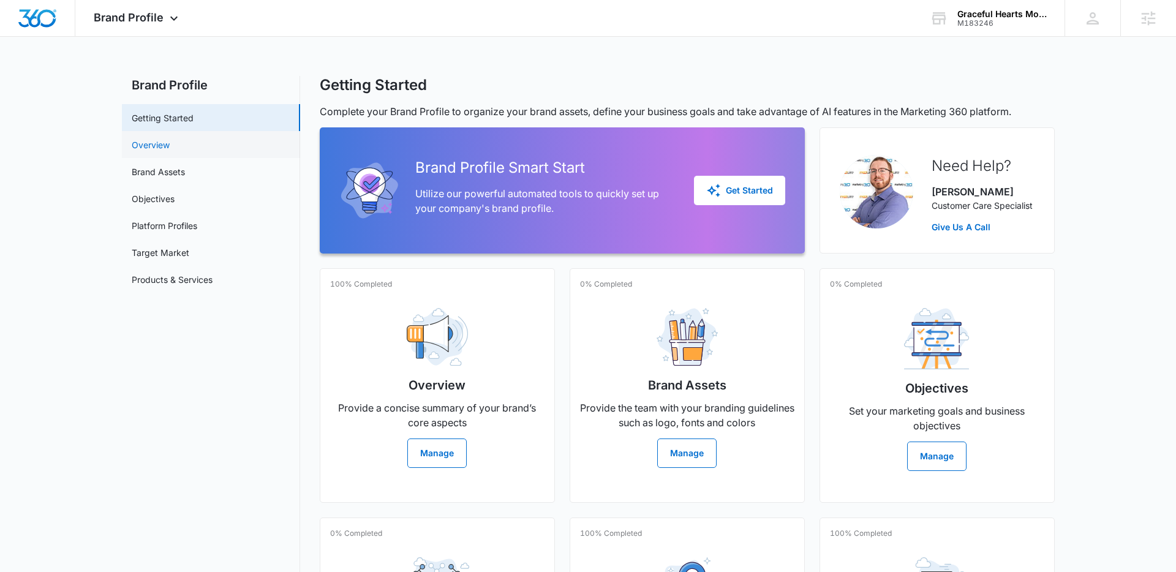
click at [146, 149] on link "Overview" at bounding box center [151, 144] width 38 height 13
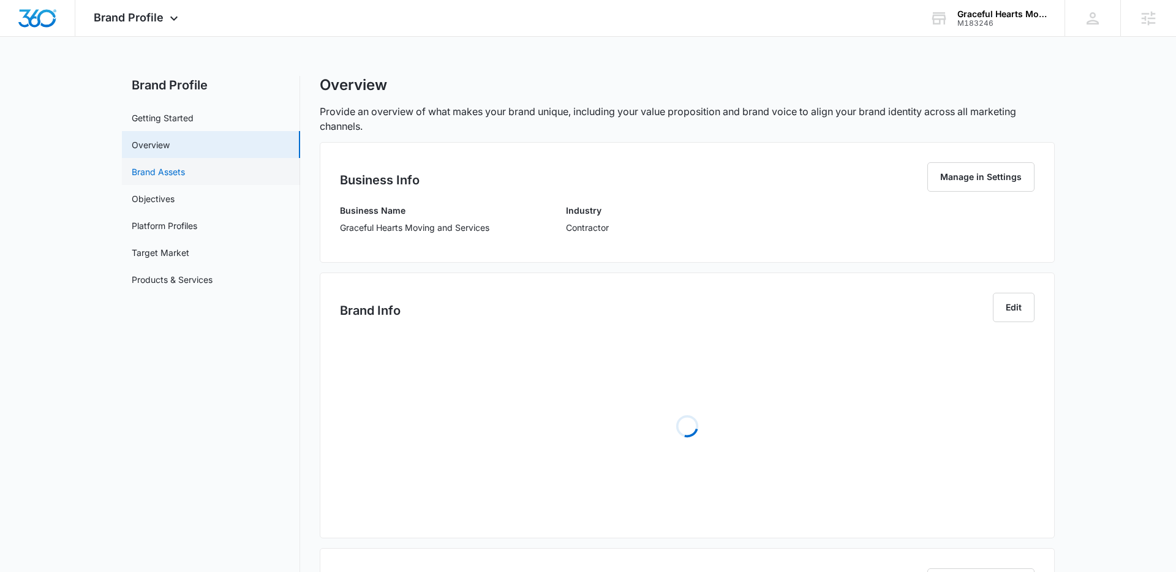
click at [158, 178] on link "Brand Assets" at bounding box center [158, 171] width 53 height 13
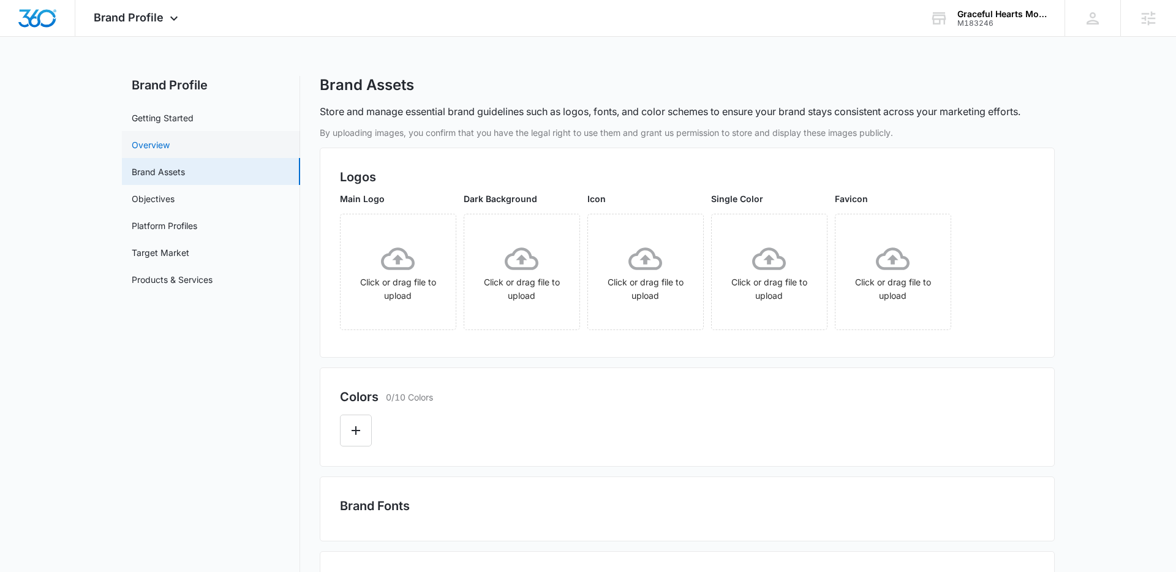
click at [156, 151] on link "Overview" at bounding box center [151, 144] width 38 height 13
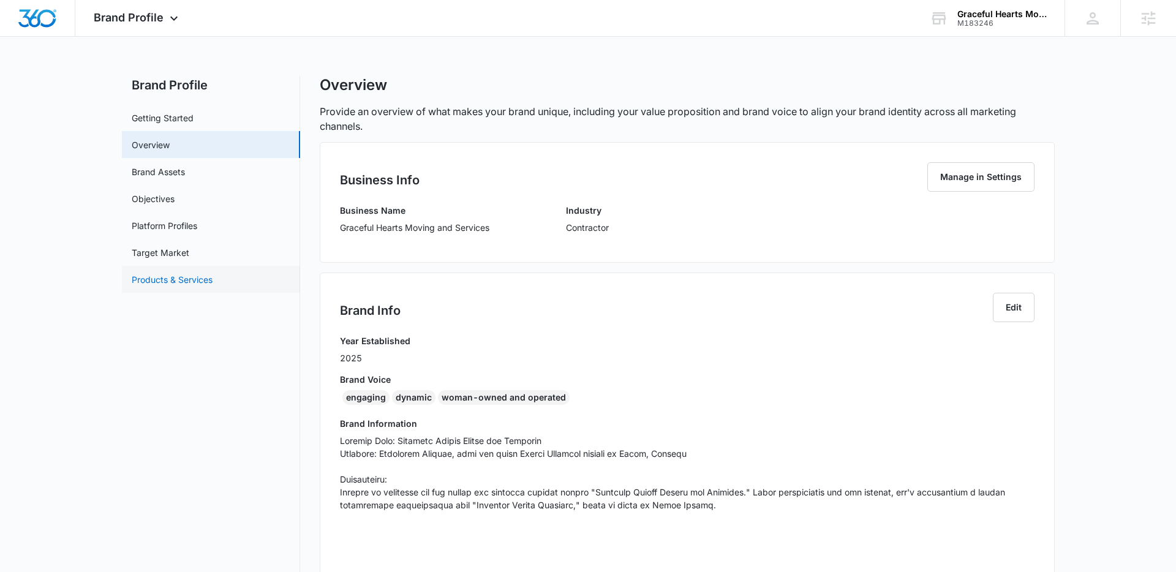
click at [187, 276] on link "Products & Services" at bounding box center [172, 279] width 81 height 13
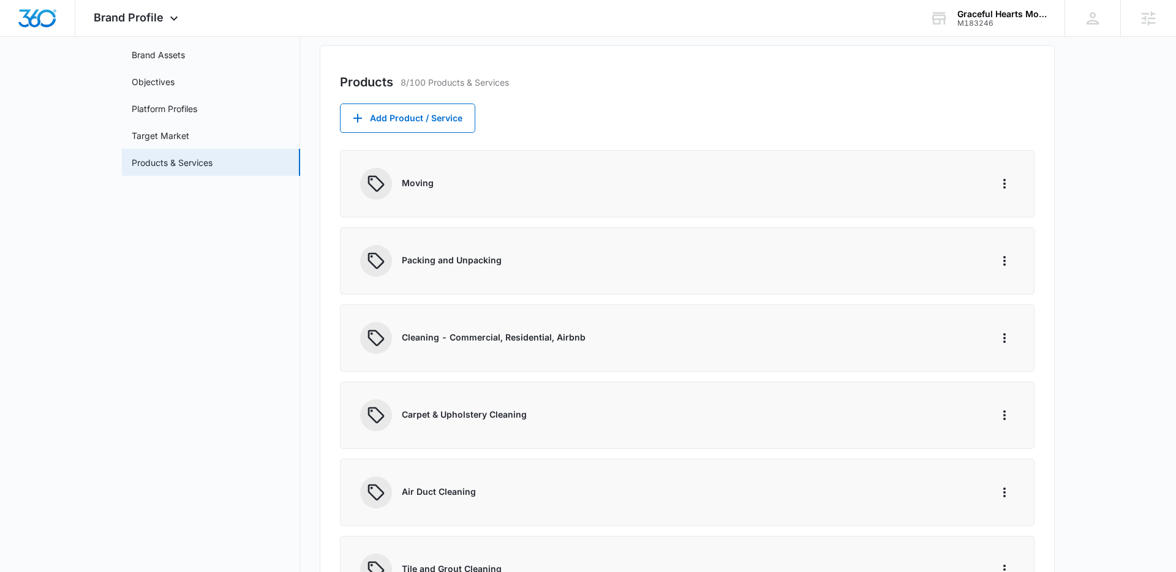
scroll to position [93, 0]
